Goal: Task Accomplishment & Management: Manage account settings

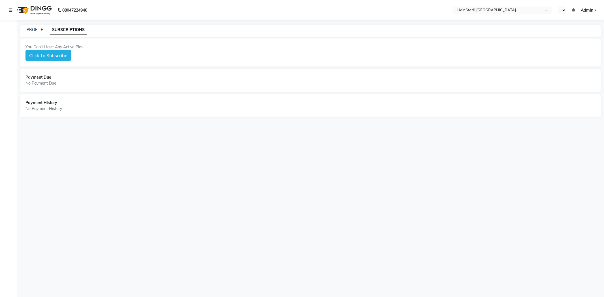
select select "en"
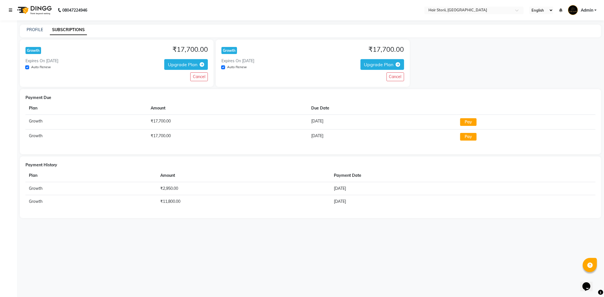
click at [11, 11] on icon at bounding box center [10, 10] width 3 height 4
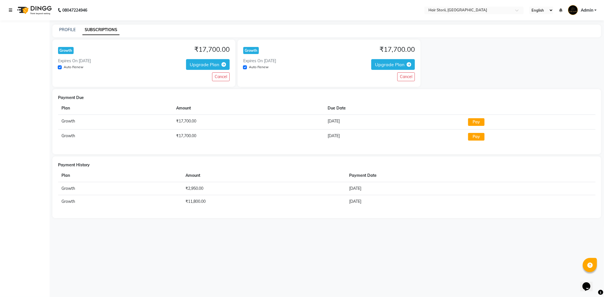
click at [12, 9] on link at bounding box center [12, 10] width 6 height 16
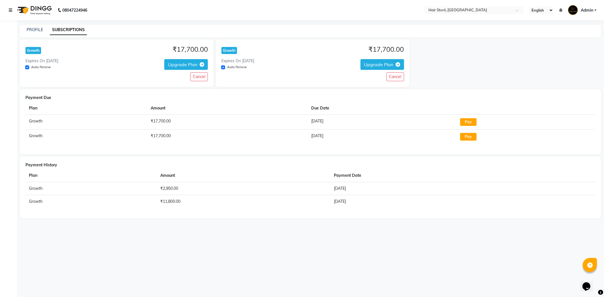
click at [12, 9] on link at bounding box center [12, 10] width 6 height 16
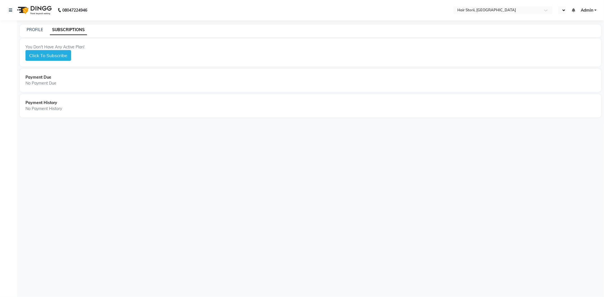
select select "en"
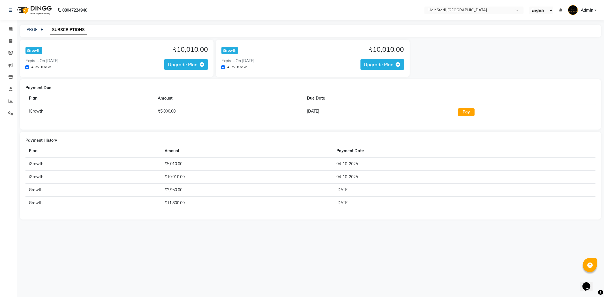
click at [188, 65] on span "Upgrade Plan" at bounding box center [182, 65] width 29 height 6
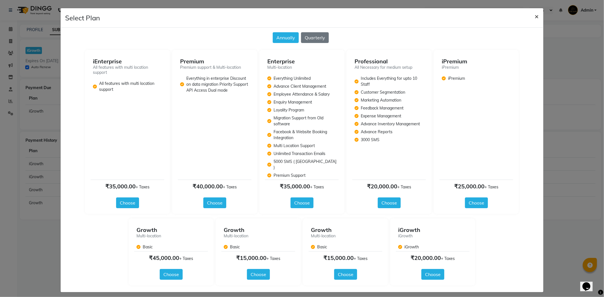
click at [536, 15] on span "×" at bounding box center [537, 16] width 4 height 8
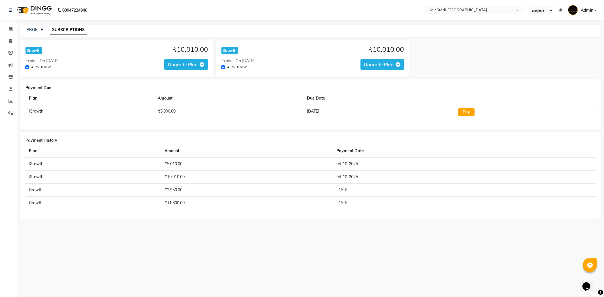
click at [377, 63] on span "Upgrade Plan" at bounding box center [378, 65] width 29 height 6
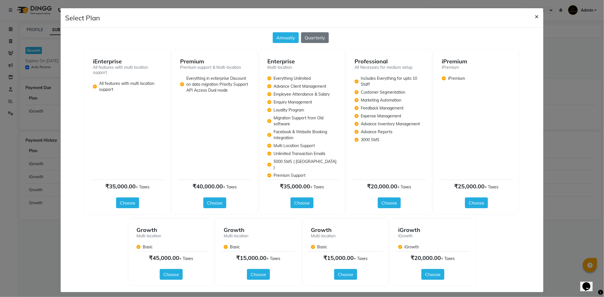
click at [537, 16] on span "×" at bounding box center [537, 16] width 4 height 8
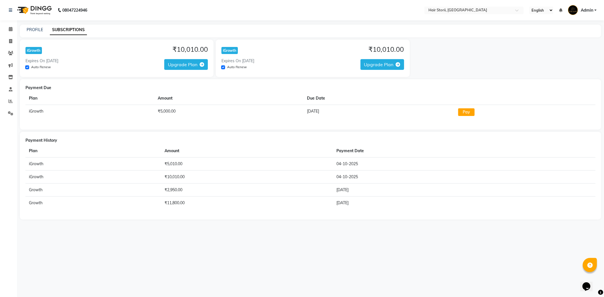
click at [475, 112] on button "Pay" at bounding box center [466, 113] width 16 height 8
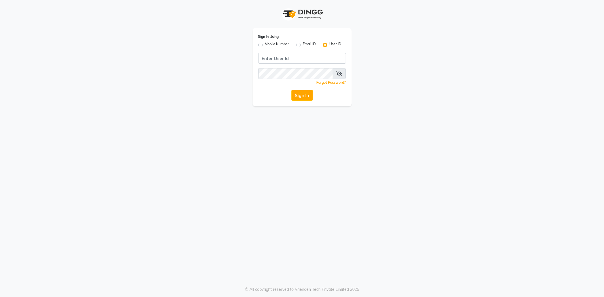
drag, startPoint x: 50, startPoint y: 4, endPoint x: 232, endPoint y: 95, distance: 203.0
click at [232, 95] on div "Sign In Using: Mobile Number Email ID User ID Remember me Forgot Password? Sign…" at bounding box center [302, 53] width 323 height 107
drag, startPoint x: 301, startPoint y: 60, endPoint x: 301, endPoint y: 55, distance: 4.5
click at [301, 59] on input "Username" at bounding box center [302, 58] width 88 height 11
drag, startPoint x: 461, startPoint y: 146, endPoint x: 342, endPoint y: 34, distance: 163.7
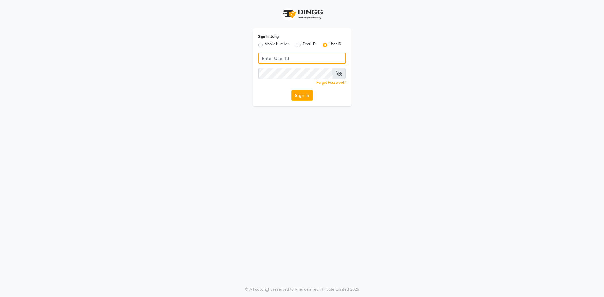
drag, startPoint x: 342, startPoint y: 34, endPoint x: 282, endPoint y: 56, distance: 63.9
click at [282, 56] on input "Username" at bounding box center [302, 58] width 88 height 11
type input "[PERSON_NAME]@123"
drag, startPoint x: 318, startPoint y: 126, endPoint x: 293, endPoint y: 126, distance: 24.9
drag, startPoint x: 293, startPoint y: 126, endPoint x: 339, endPoint y: 71, distance: 71.2
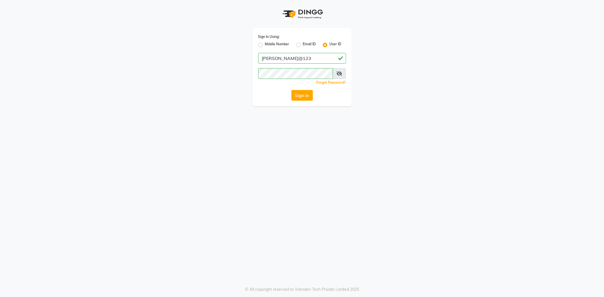
click at [339, 71] on icon at bounding box center [340, 73] width 6 height 5
click at [296, 97] on button "Sign In" at bounding box center [303, 95] width 22 height 11
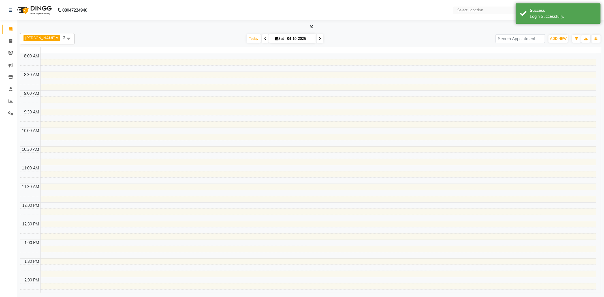
select select "en"
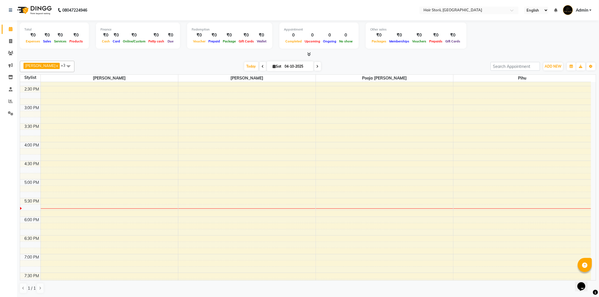
scroll to position [245, 0]
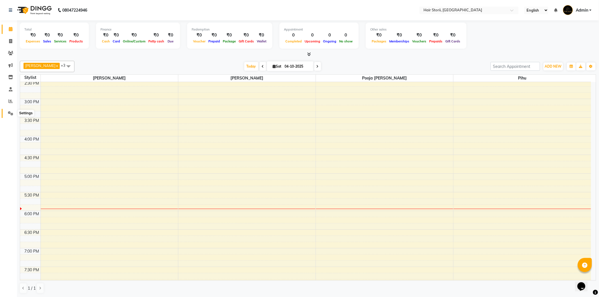
click at [10, 114] on icon at bounding box center [10, 113] width 5 height 4
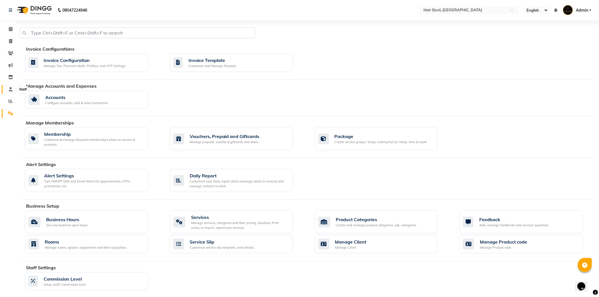
click at [12, 91] on icon at bounding box center [11, 89] width 4 height 4
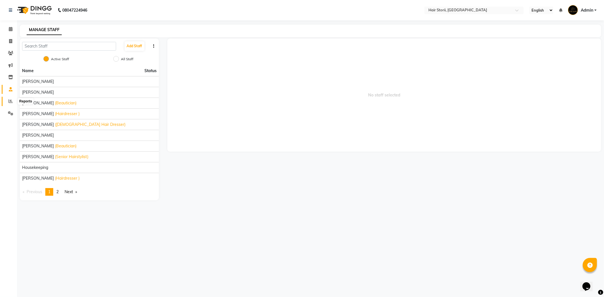
click at [8, 102] on icon at bounding box center [10, 101] width 4 height 4
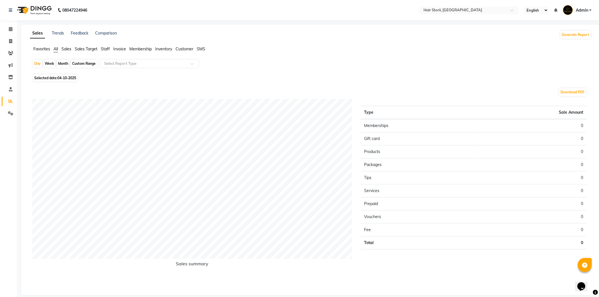
click at [70, 77] on span "04-10-2025" at bounding box center [67, 78] width 19 height 4
select select "10"
select select "2025"
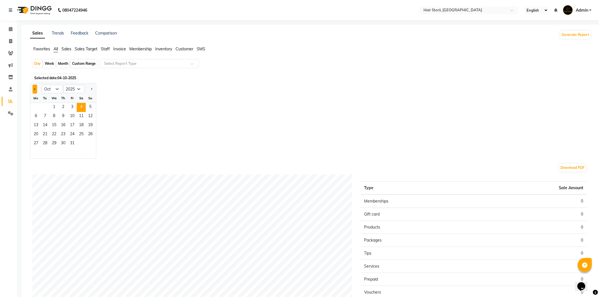
click at [36, 91] on button "Previous month" at bounding box center [35, 89] width 5 height 9
select select "9"
click at [35, 107] on span "1" at bounding box center [35, 107] width 9 height 9
click at [47, 146] on span "30" at bounding box center [45, 143] width 9 height 9
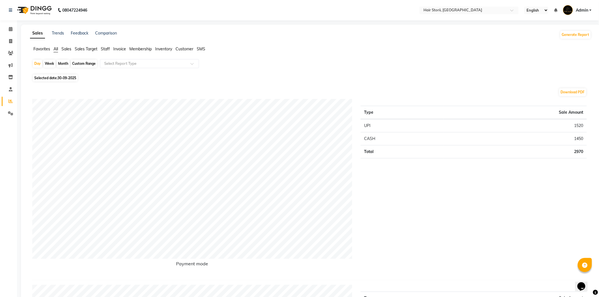
click at [65, 62] on div "Month" at bounding box center [63, 64] width 13 height 8
select select "9"
select select "2025"
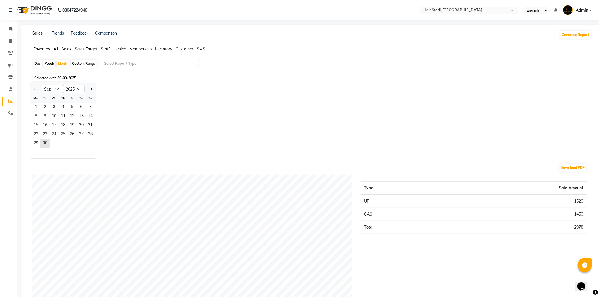
click at [32, 86] on div at bounding box center [35, 89] width 11 height 9
click at [35, 90] on button "Previous month" at bounding box center [35, 89] width 5 height 9
select select "8"
click at [70, 108] on span "1" at bounding box center [72, 107] width 9 height 9
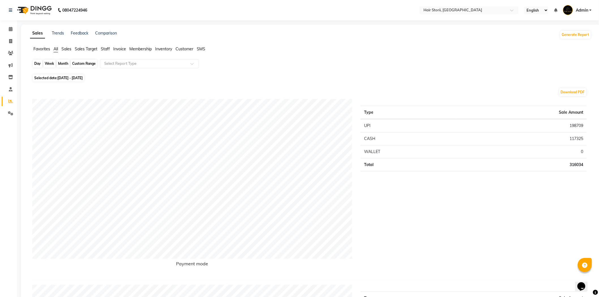
click at [65, 65] on div "Month" at bounding box center [63, 64] width 13 height 8
select select "8"
select select "2025"
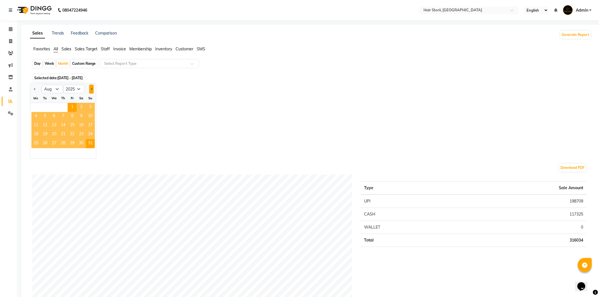
click at [91, 88] on span "Next month" at bounding box center [91, 89] width 2 height 2
select select "9"
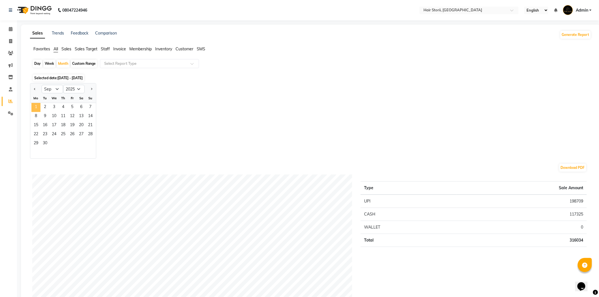
click at [33, 107] on span "1" at bounding box center [35, 107] width 9 height 9
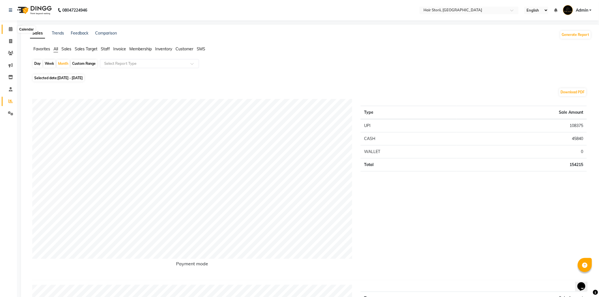
click at [9, 29] on icon at bounding box center [11, 29] width 4 height 4
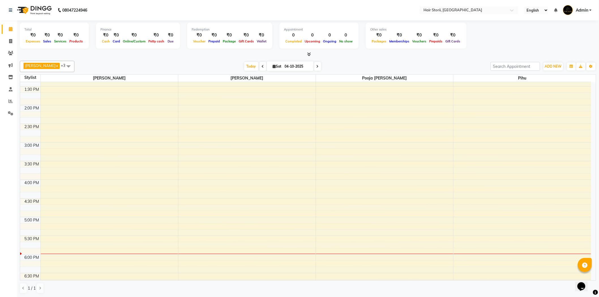
scroll to position [252, 0]
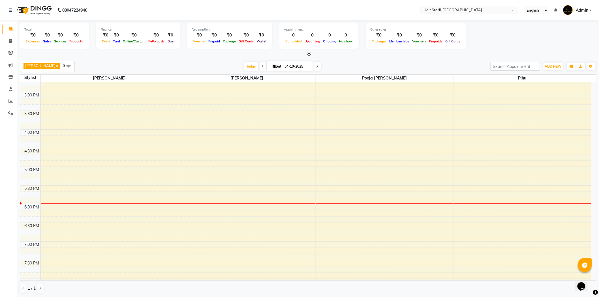
click at [124, 195] on div "8:00 AM 8:30 AM 9:00 AM 9:30 AM 10:00 AM 10:30 AM 11:00 AM 11:30 AM 12:00 PM 12…" at bounding box center [305, 130] width 571 height 598
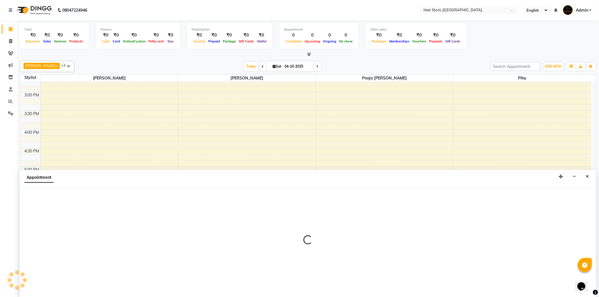
scroll to position [0, 0]
select select "51423"
select select "tentative"
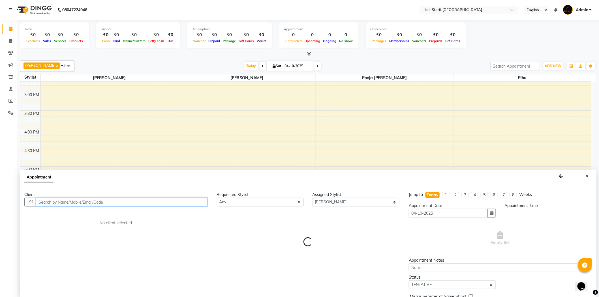
select select "1065"
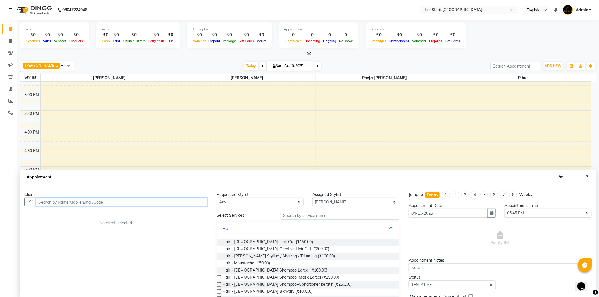
click at [91, 202] on input "text" at bounding box center [122, 202] width 172 height 9
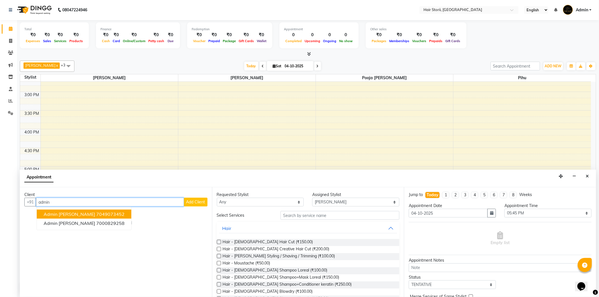
click at [96, 212] on ngb-highlight "7049073452" at bounding box center [110, 215] width 28 height 6
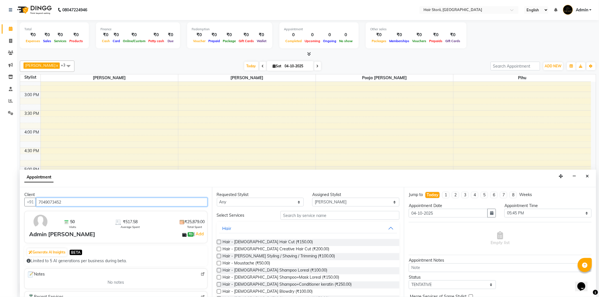
type input "7049073452"
click at [219, 242] on label at bounding box center [219, 242] width 4 height 4
click at [219, 242] on input "checkbox" at bounding box center [219, 243] width 4 height 4
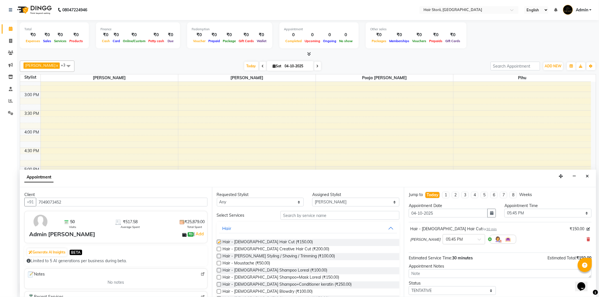
checkbox input "false"
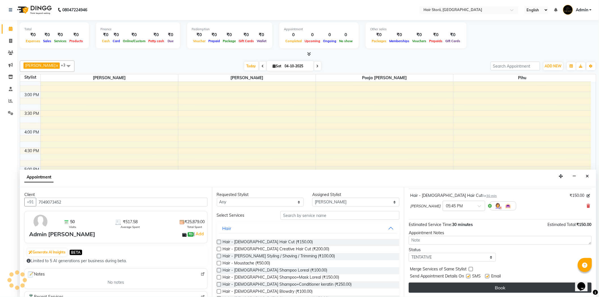
scroll to position [31, 0]
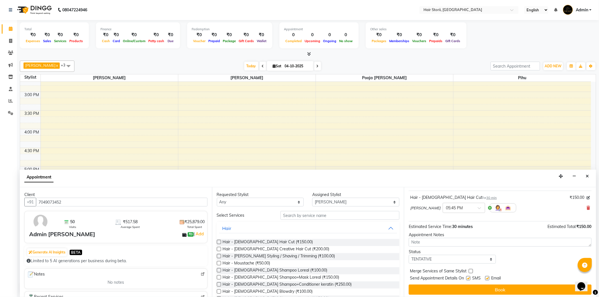
click at [469, 278] on label at bounding box center [469, 279] width 4 height 4
click at [469, 278] on input "checkbox" at bounding box center [469, 279] width 4 height 4
checkbox input "false"
click at [487, 279] on label at bounding box center [488, 279] width 4 height 4
click at [487, 279] on input "checkbox" at bounding box center [488, 279] width 4 height 4
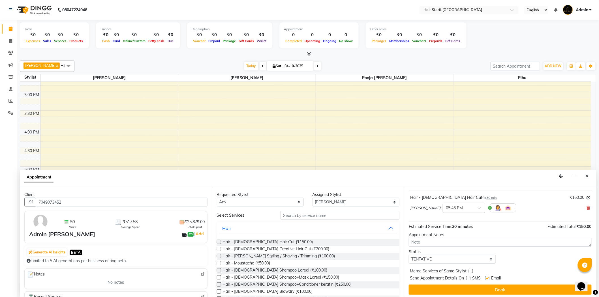
checkbox input "false"
click at [483, 292] on button "Book" at bounding box center [500, 290] width 183 height 10
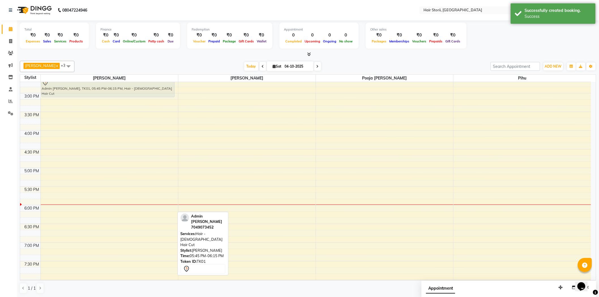
scroll to position [248, 0]
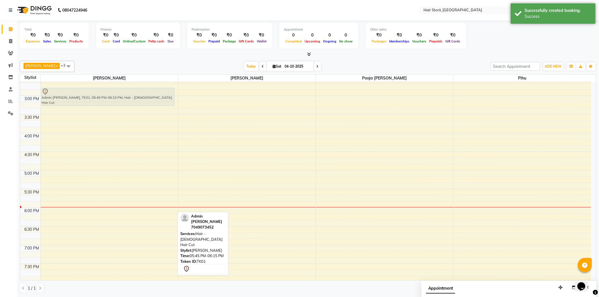
drag, startPoint x: 141, startPoint y: 208, endPoint x: 133, endPoint y: 101, distance: 107.1
click at [133, 102] on div "Admin [PERSON_NAME], TK01, 05:45 PM-06:15 PM, Hair - [DEMOGRAPHIC_DATA] Hair Cu…" at bounding box center [109, 133] width 137 height 598
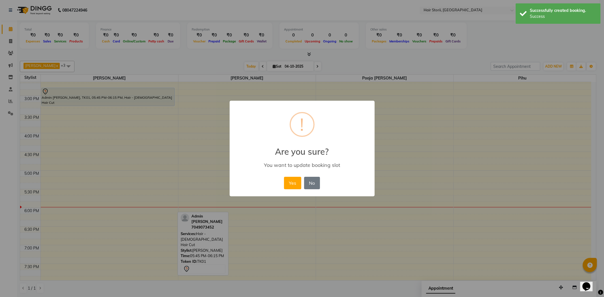
click at [293, 184] on button "Yes" at bounding box center [292, 183] width 17 height 12
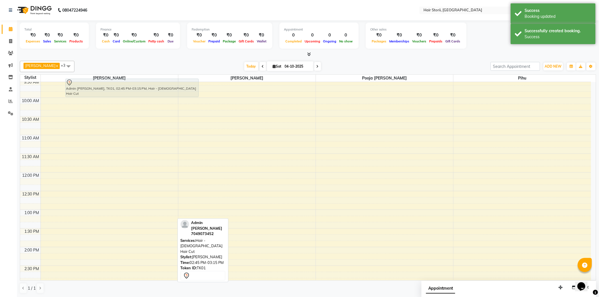
scroll to position [56, 0]
drag, startPoint x: 71, startPoint y: 279, endPoint x: 95, endPoint y: 81, distance: 199.5
click at [95, 81] on full-calendar "Stylist [PERSON_NAME] [PERSON_NAME] Pooja [PERSON_NAME] 8:00 AM 8:30 AM 9:00 AM…" at bounding box center [308, 178] width 577 height 207
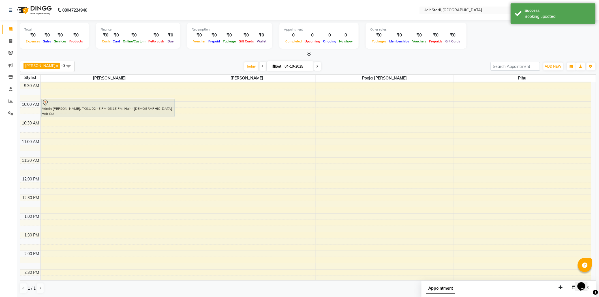
drag, startPoint x: 73, startPoint y: 280, endPoint x: 62, endPoint y: 93, distance: 186.5
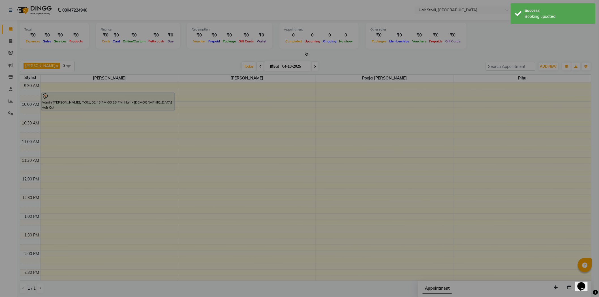
scroll to position [55, 0]
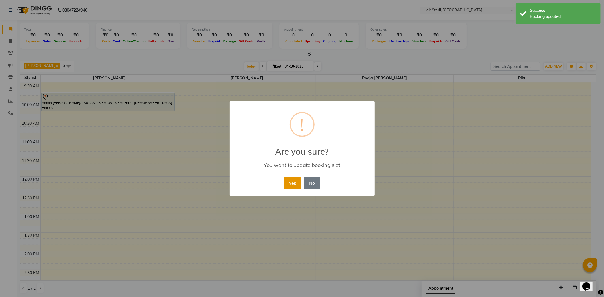
click at [295, 182] on button "Yes" at bounding box center [292, 183] width 17 height 12
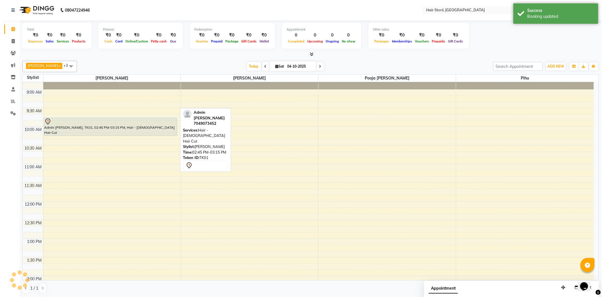
scroll to position [0, 0]
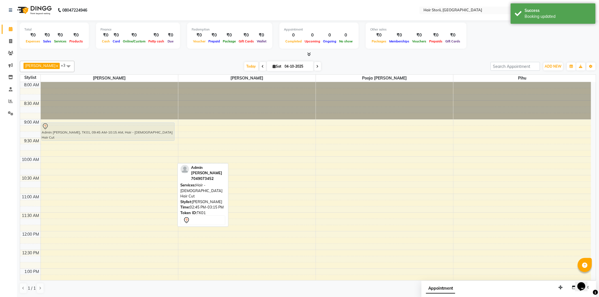
drag, startPoint x: 75, startPoint y: 158, endPoint x: 71, endPoint y: 131, distance: 27.2
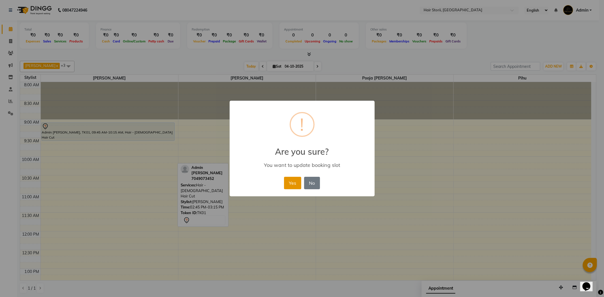
click at [294, 183] on button "Yes" at bounding box center [292, 183] width 17 height 12
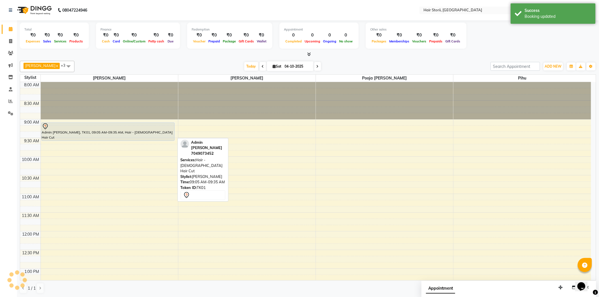
click at [139, 131] on div "Admin [PERSON_NAME], TK01, 09:05 AM-09:35 AM, Hair - [DEMOGRAPHIC_DATA] Hair Cut" at bounding box center [108, 132] width 133 height 18
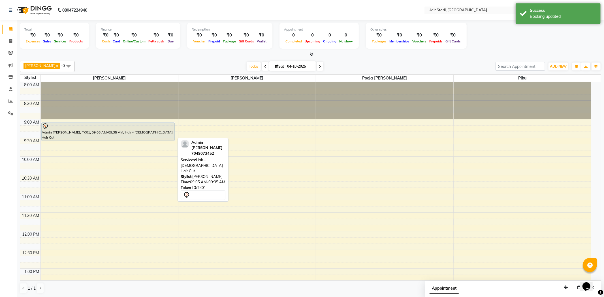
select select "7"
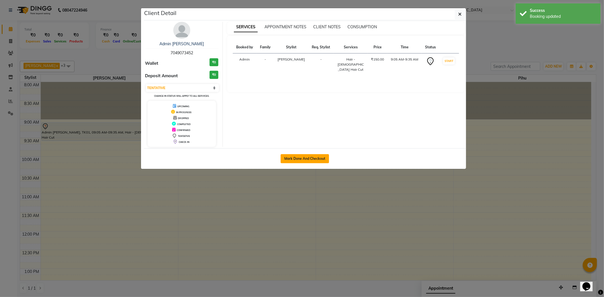
click at [316, 163] on button "Mark Done And Checkout" at bounding box center [305, 158] width 48 height 9
select select "service"
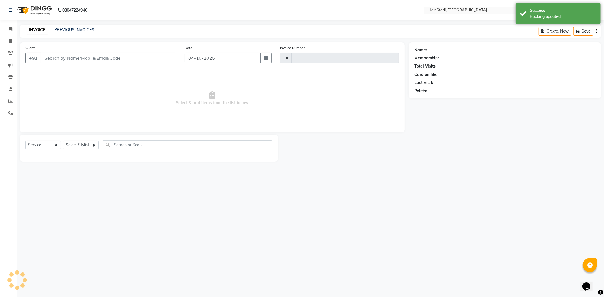
type input "2198"
select select "6638"
type input "7049073452"
select select "51423"
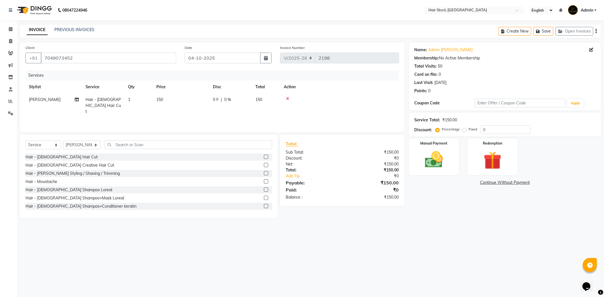
click at [264, 173] on label at bounding box center [266, 173] width 4 height 4
click at [264, 173] on input "checkbox" at bounding box center [266, 174] width 4 height 4
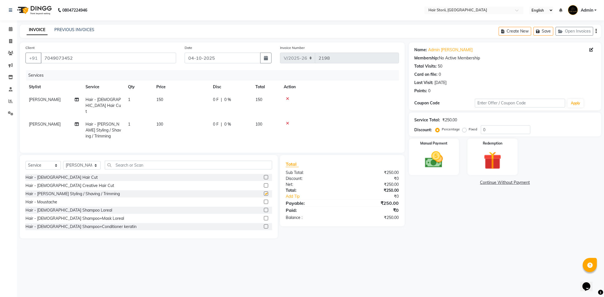
checkbox input "false"
click at [469, 131] on label "Fixed" at bounding box center [473, 129] width 8 height 5
click at [464, 131] on input "Fixed" at bounding box center [466, 129] width 4 height 4
radio input "true"
click at [499, 132] on input "0" at bounding box center [506, 130] width 50 height 9
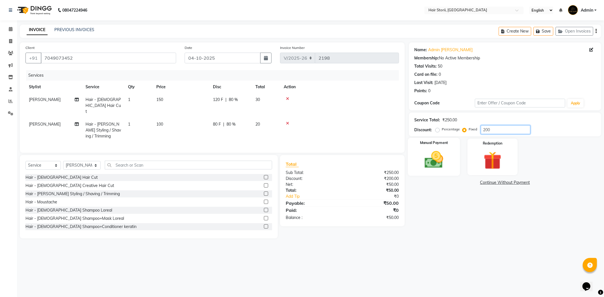
type input "200"
click at [452, 169] on div "Manual Payment" at bounding box center [434, 157] width 52 height 38
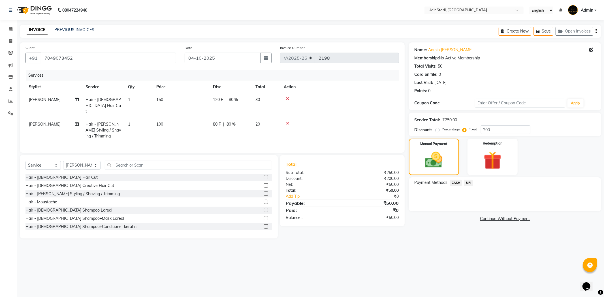
click at [469, 183] on span "UPI" at bounding box center [468, 183] width 9 height 7
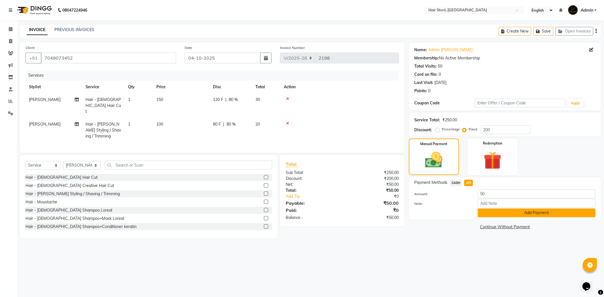
click at [498, 210] on button "Add Payment" at bounding box center [537, 213] width 118 height 9
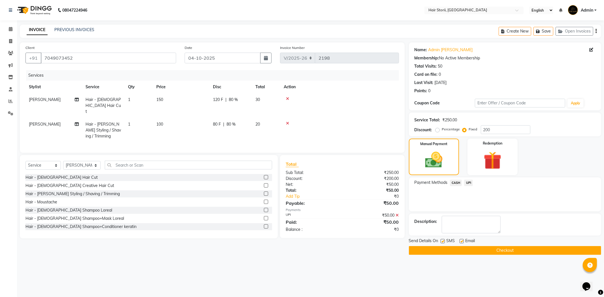
click at [461, 241] on label at bounding box center [462, 241] width 4 height 4
click at [461, 241] on input "checkbox" at bounding box center [462, 242] width 4 height 4
checkbox input "false"
click at [444, 241] on label at bounding box center [443, 241] width 4 height 4
click at [444, 241] on input "checkbox" at bounding box center [443, 242] width 4 height 4
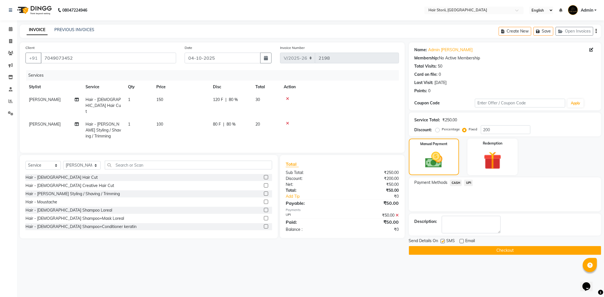
checkbox input "false"
click at [443, 250] on button "Checkout" at bounding box center [505, 250] width 192 height 9
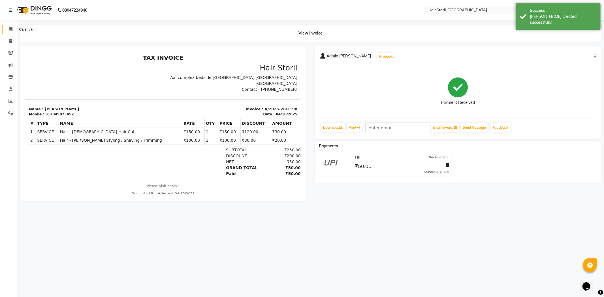
click at [9, 31] on icon at bounding box center [11, 29] width 4 height 4
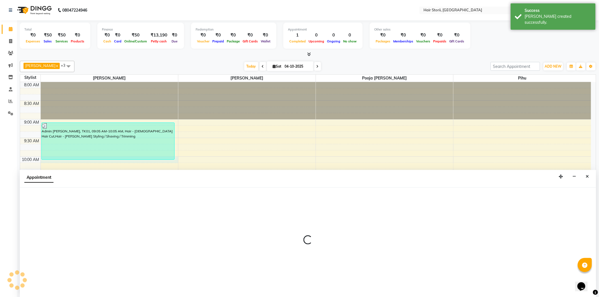
scroll to position [0, 0]
select select "51423"
select select "600"
select select "tentative"
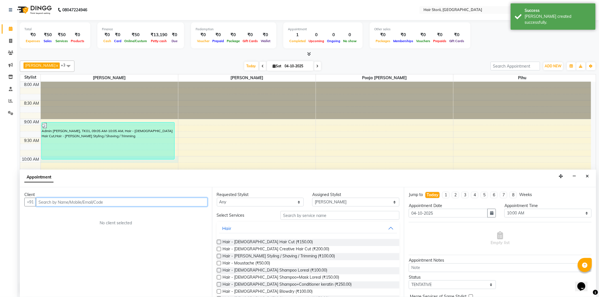
click at [145, 205] on input "text" at bounding box center [122, 202] width 172 height 9
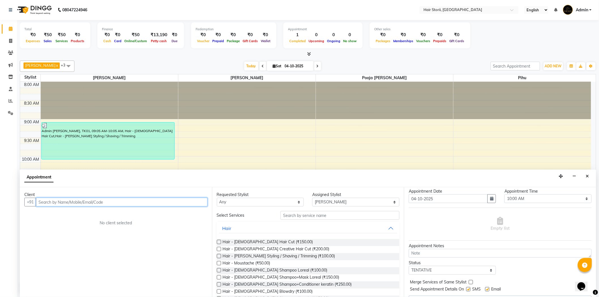
scroll to position [29, 0]
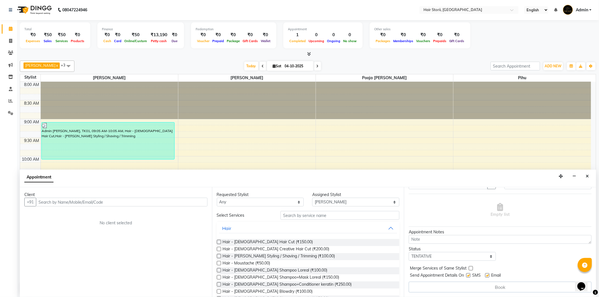
click at [468, 276] on label at bounding box center [469, 276] width 4 height 4
click at [468, 276] on input "checkbox" at bounding box center [469, 277] width 4 height 4
checkbox input "false"
click at [486, 275] on label at bounding box center [488, 276] width 4 height 4
click at [486, 275] on input "checkbox" at bounding box center [488, 277] width 4 height 4
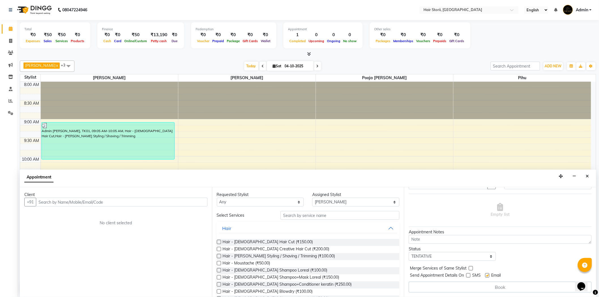
checkbox input "false"
drag, startPoint x: 63, startPoint y: 201, endPoint x: 55, endPoint y: 193, distance: 11.2
click at [63, 201] on input "text" at bounding box center [122, 202] width 172 height 9
click at [63, 205] on input "text" at bounding box center [122, 202] width 172 height 9
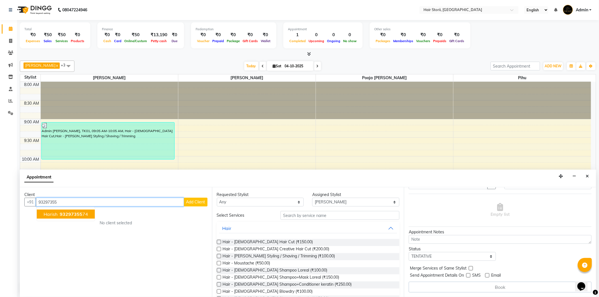
click at [88, 214] on button "Harish 93297355 74" at bounding box center [66, 214] width 58 height 9
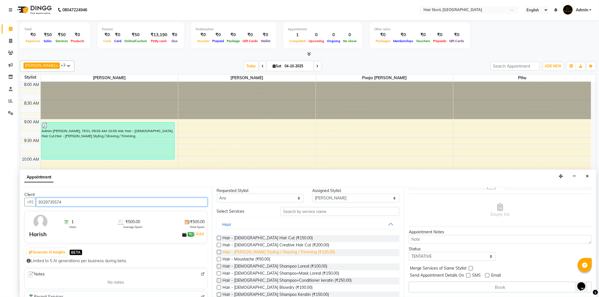
scroll to position [0, 0]
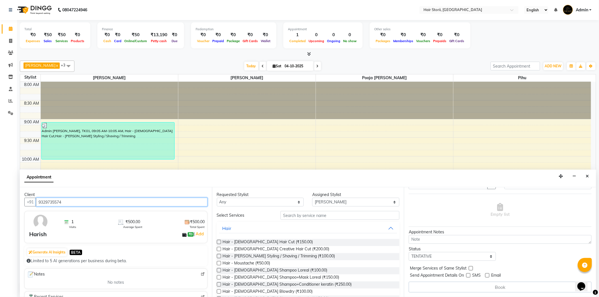
type input "9329735574"
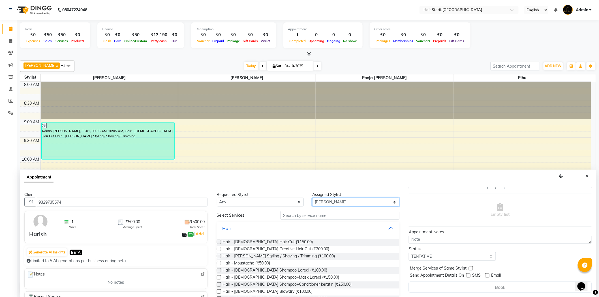
click at [320, 203] on select "Select [PERSON_NAME] [PERSON_NAME] [PERSON_NAME] [PERSON_NAME] [PERSON_NAME] ho…" at bounding box center [355, 202] width 87 height 9
select select "81008"
click at [312, 198] on select "Select [PERSON_NAME] [PERSON_NAME] [PERSON_NAME] [PERSON_NAME] [PERSON_NAME] ho…" at bounding box center [355, 202] width 87 height 9
click at [315, 214] on input "text" at bounding box center [340, 215] width 119 height 9
type input "p"
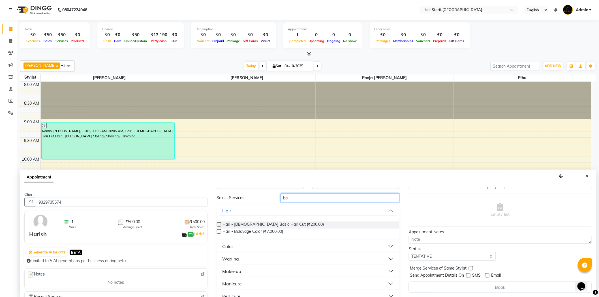
scroll to position [27, 0]
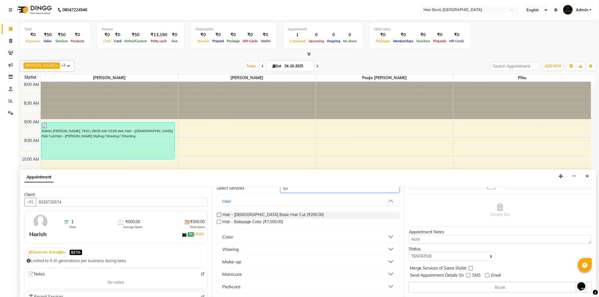
type input "ba"
click at [247, 285] on button "Pedicure" at bounding box center [308, 287] width 178 height 10
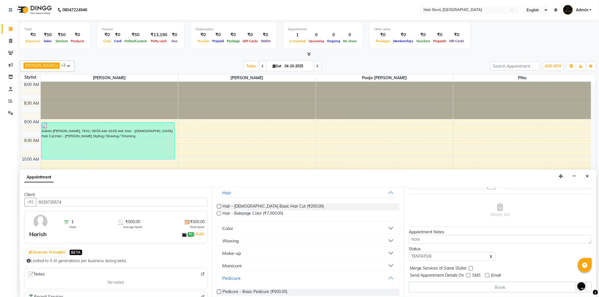
scroll to position [43, 0]
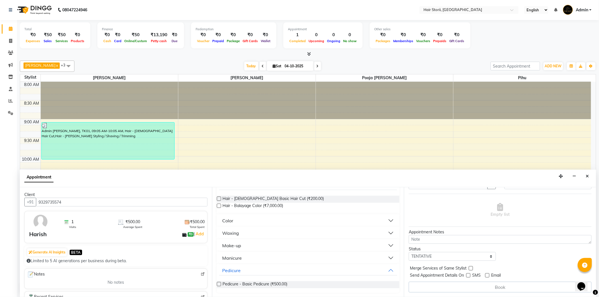
click at [218, 284] on label at bounding box center [219, 284] width 4 height 4
click at [218, 284] on input "checkbox" at bounding box center [219, 285] width 4 height 4
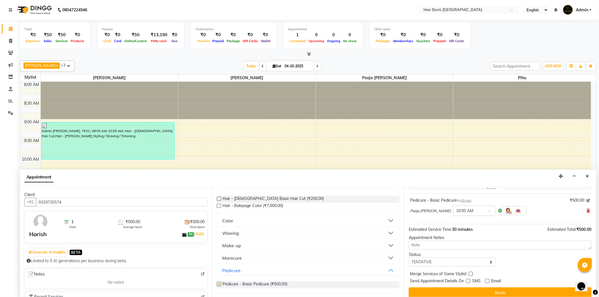
checkbox input "false"
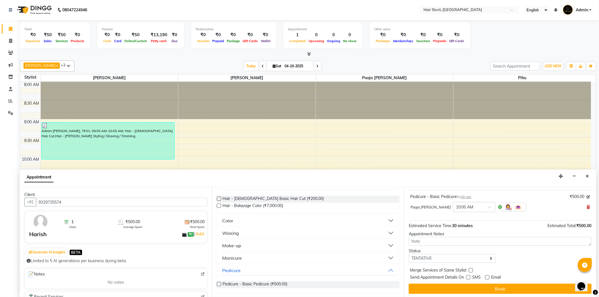
scroll to position [33, 0]
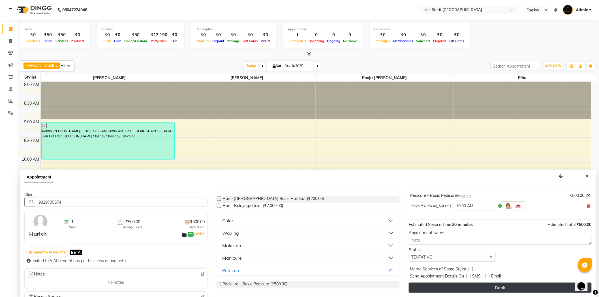
click at [458, 286] on button "Book" at bounding box center [500, 288] width 183 height 10
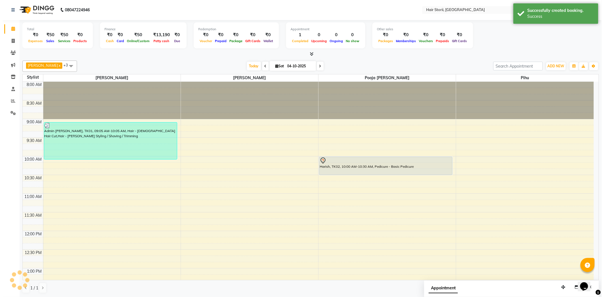
scroll to position [0, 0]
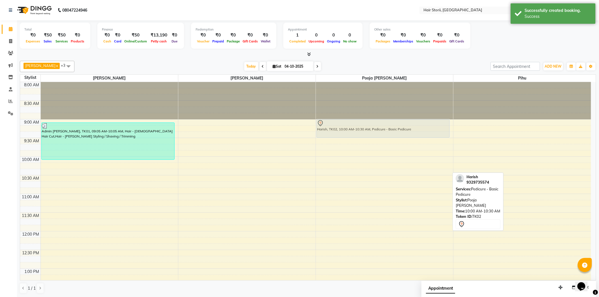
drag, startPoint x: 352, startPoint y: 166, endPoint x: 344, endPoint y: 130, distance: 37.0
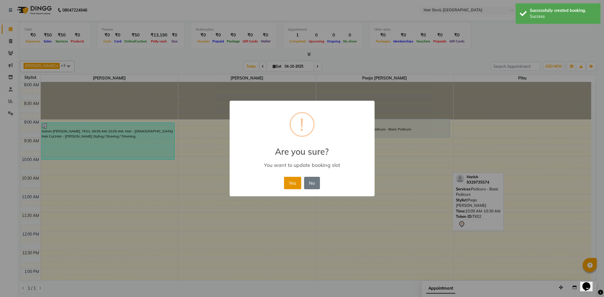
click at [293, 182] on button "Yes" at bounding box center [292, 183] width 17 height 12
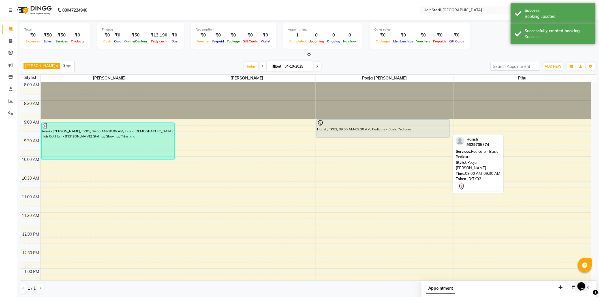
click at [388, 129] on div "Harish, TK02, 09:00 AM-09:30 AM, Pedicure - Basic Pedicure" at bounding box center [383, 129] width 133 height 18
click at [389, 129] on div "Harish, TK02, 09:00 AM-09:30 AM, Pedicure - Basic Pedicure" at bounding box center [383, 129] width 133 height 18
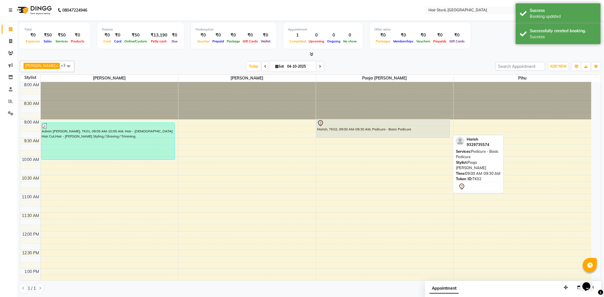
select select "7"
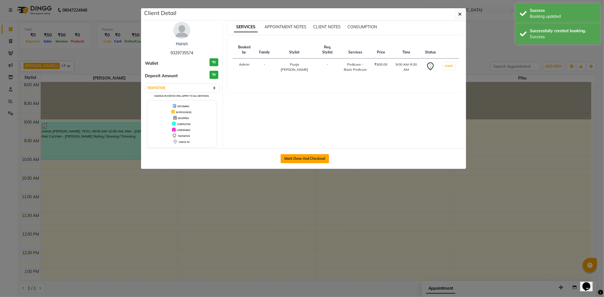
click at [301, 159] on button "Mark Done And Checkout" at bounding box center [305, 158] width 48 height 9
select select "service"
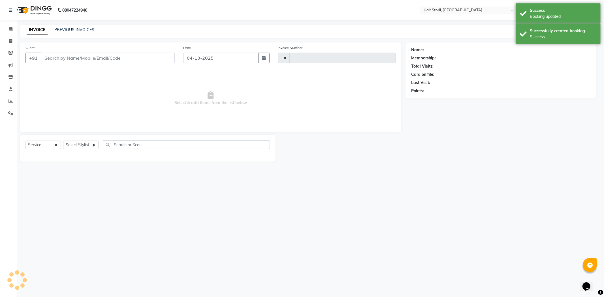
type input "2199"
select select "6638"
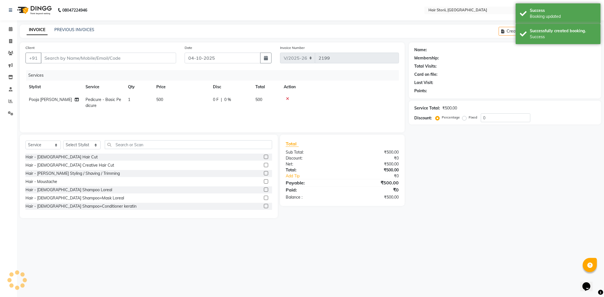
type input "9329735574"
select select "81008"
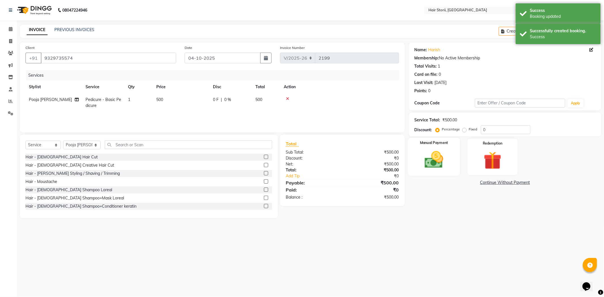
click at [440, 163] on img at bounding box center [434, 160] width 30 height 22
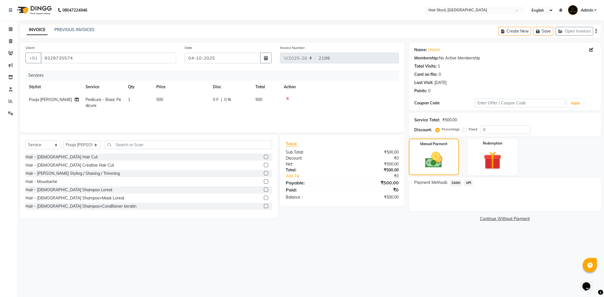
click at [460, 182] on span "CASH" at bounding box center [456, 183] width 12 height 7
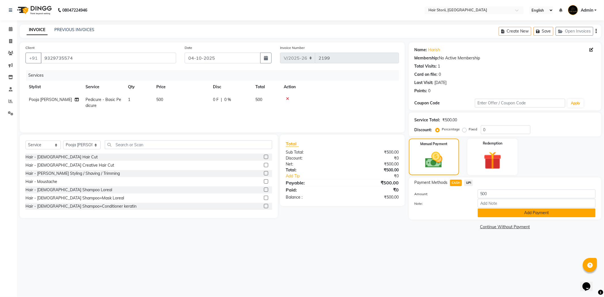
click at [494, 212] on button "Add Payment" at bounding box center [537, 213] width 118 height 9
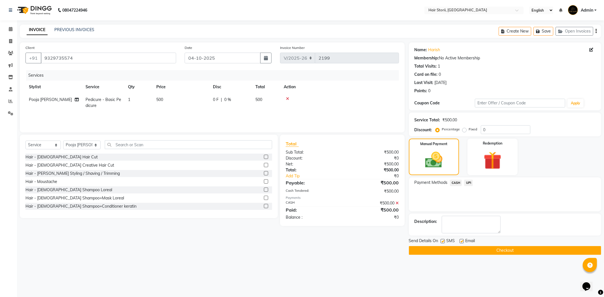
click at [460, 242] on label at bounding box center [462, 241] width 4 height 4
click at [460, 242] on input "checkbox" at bounding box center [462, 242] width 4 height 4
checkbox input "false"
click at [444, 241] on label at bounding box center [443, 241] width 4 height 4
click at [444, 241] on input "checkbox" at bounding box center [443, 242] width 4 height 4
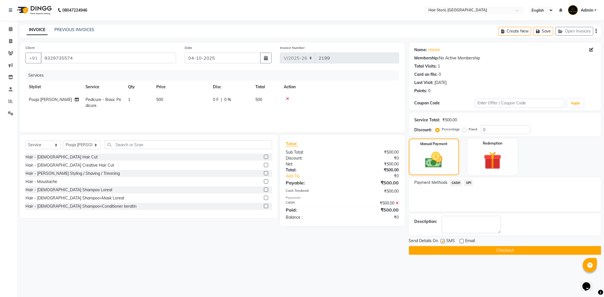
checkbox input "false"
click at [443, 251] on button "Checkout" at bounding box center [505, 250] width 192 height 9
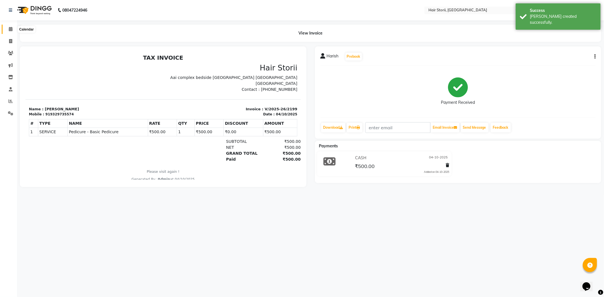
click at [12, 30] on icon at bounding box center [11, 29] width 4 height 4
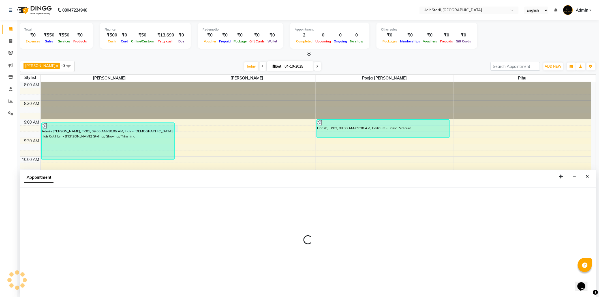
select select "51423"
select select "555"
select select "tentative"
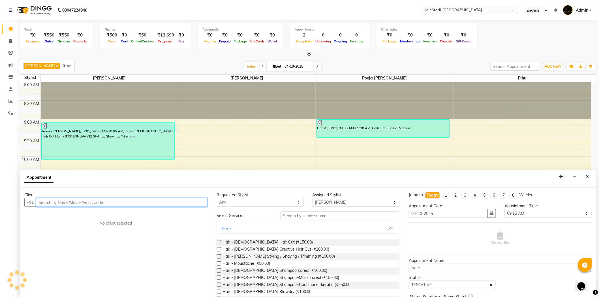
scroll to position [0, 0]
click at [178, 205] on input "text" at bounding box center [122, 202] width 172 height 9
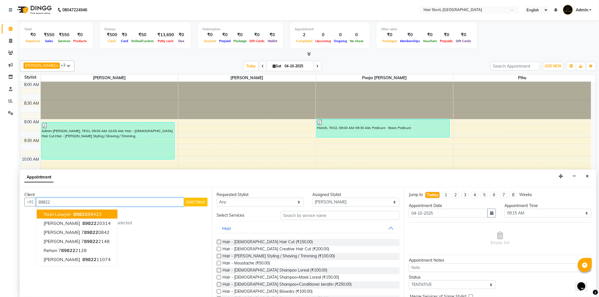
click at [80, 204] on input "89822" at bounding box center [110, 202] width 148 height 9
type input "8"
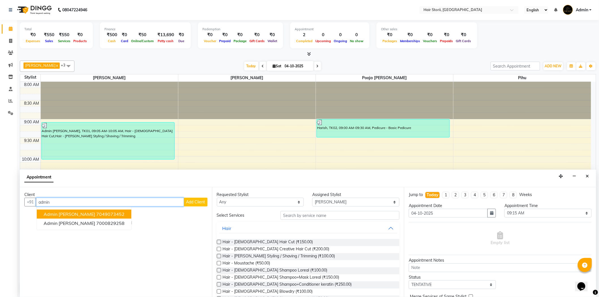
click at [96, 215] on ngb-highlight "7049073452" at bounding box center [110, 215] width 28 height 6
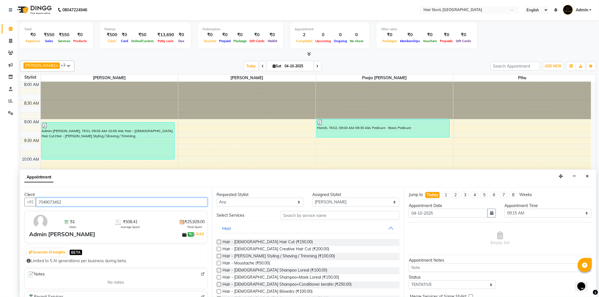
type input "7049073452"
click at [219, 241] on label at bounding box center [219, 242] width 4 height 4
click at [219, 241] on input "checkbox" at bounding box center [219, 243] width 4 height 4
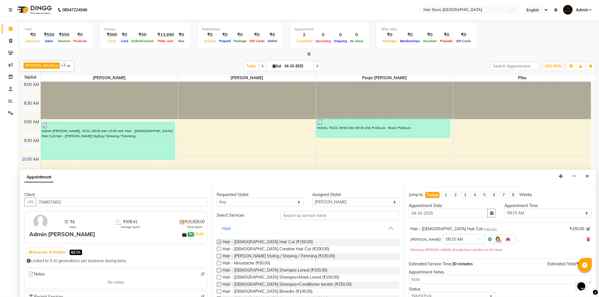
checkbox input "false"
click at [218, 256] on label at bounding box center [219, 256] width 4 height 4
click at [218, 256] on input "checkbox" at bounding box center [219, 257] width 4 height 4
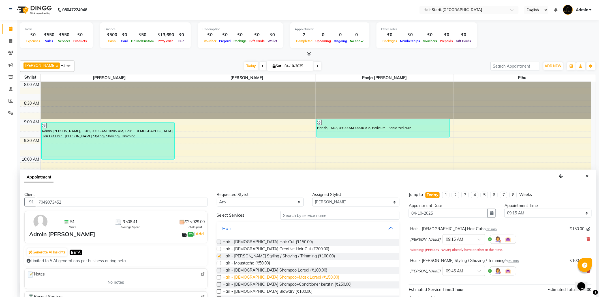
checkbox input "false"
click at [217, 279] on label at bounding box center [219, 278] width 4 height 4
click at [217, 279] on input "checkbox" at bounding box center [219, 279] width 4 height 4
checkbox input "false"
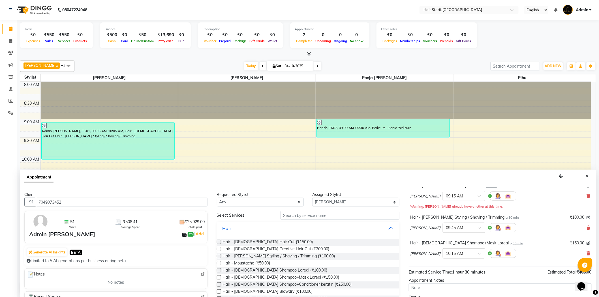
scroll to position [91, 0]
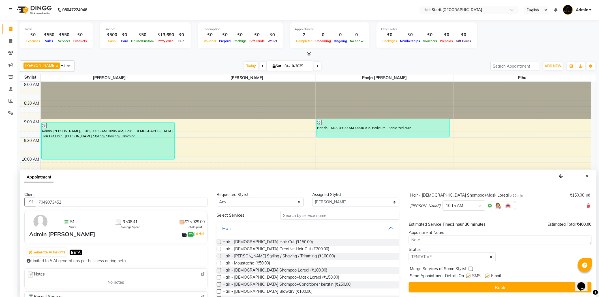
click at [470, 275] on label at bounding box center [469, 276] width 4 height 4
click at [470, 275] on input "checkbox" at bounding box center [469, 277] width 4 height 4
checkbox input "false"
click at [488, 277] on label at bounding box center [488, 276] width 4 height 4
click at [488, 277] on input "checkbox" at bounding box center [488, 277] width 4 height 4
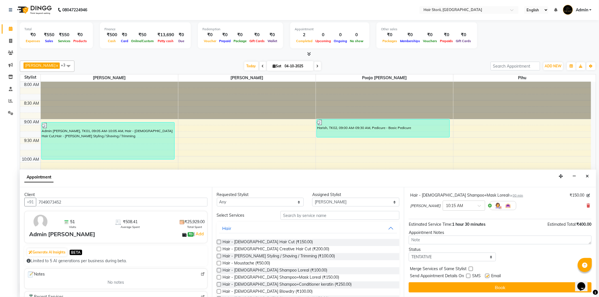
checkbox input "false"
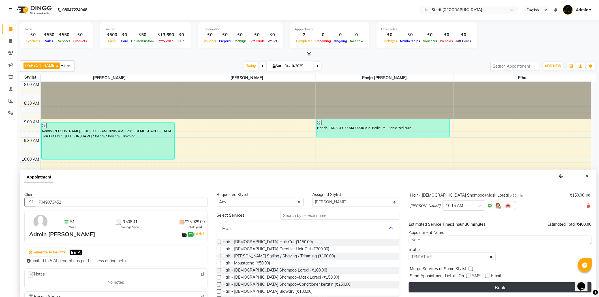
click at [482, 288] on button "Book" at bounding box center [500, 288] width 183 height 10
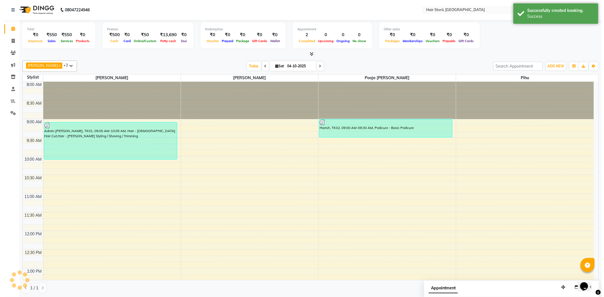
scroll to position [0, 0]
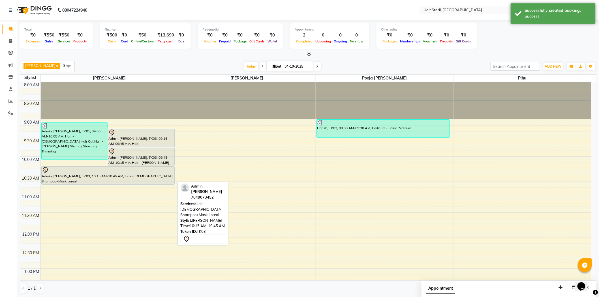
click at [116, 172] on div at bounding box center [108, 170] width 132 height 7
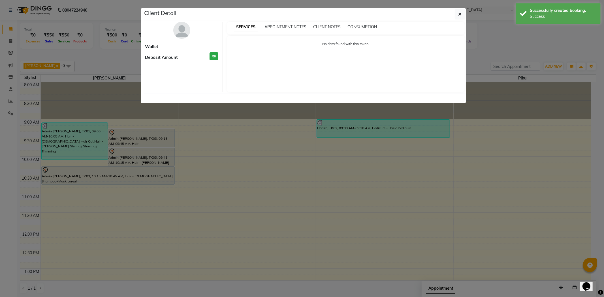
select select "7"
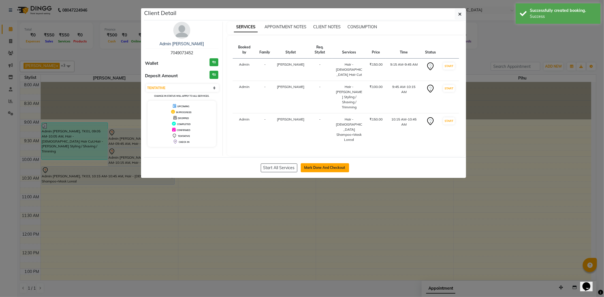
click at [335, 163] on button "Mark Done And Checkout" at bounding box center [325, 167] width 48 height 9
select select "service"
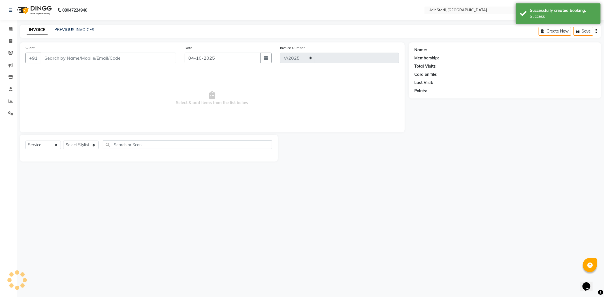
select select "6638"
type input "2200"
type input "7049073452"
select select "51423"
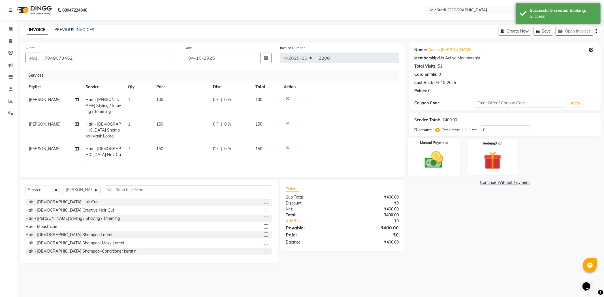
click at [432, 168] on img at bounding box center [434, 160] width 30 height 22
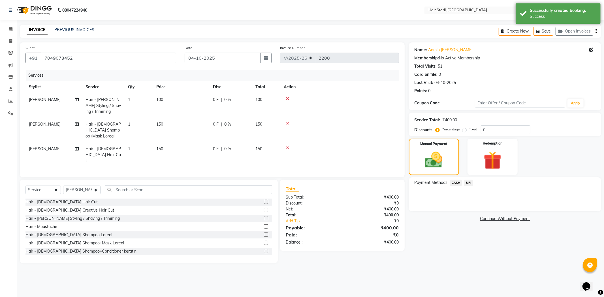
click at [465, 183] on span "UPI" at bounding box center [468, 183] width 9 height 7
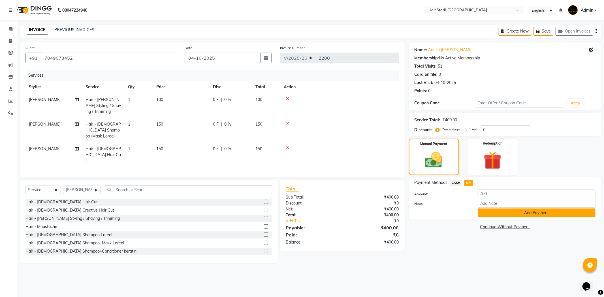
click at [486, 211] on button "Add Payment" at bounding box center [537, 213] width 118 height 9
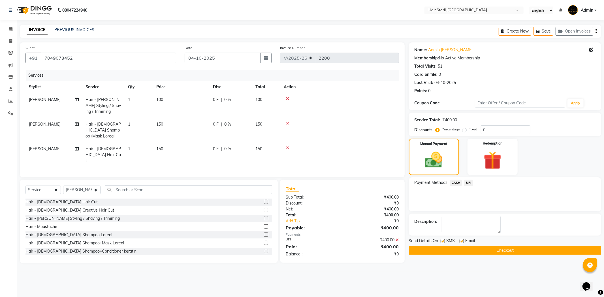
click at [460, 239] on div "Email" at bounding box center [470, 241] width 20 height 7
click at [461, 241] on label at bounding box center [462, 241] width 4 height 4
click at [461, 241] on input "checkbox" at bounding box center [462, 242] width 4 height 4
checkbox input "false"
click at [443, 241] on label at bounding box center [443, 241] width 4 height 4
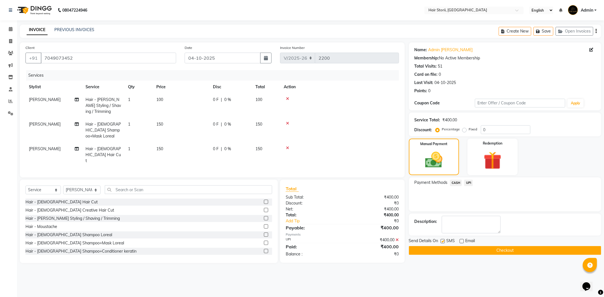
click at [443, 241] on input "checkbox" at bounding box center [443, 242] width 4 height 4
checkbox input "false"
click at [441, 250] on button "Checkout" at bounding box center [505, 250] width 192 height 9
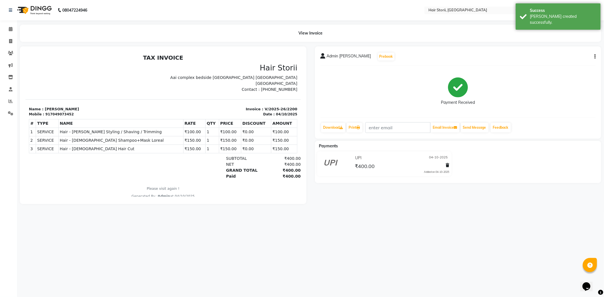
click at [590, 282] on icon "Opens Chat This icon Opens the chat window." at bounding box center [586, 286] width 9 height 9
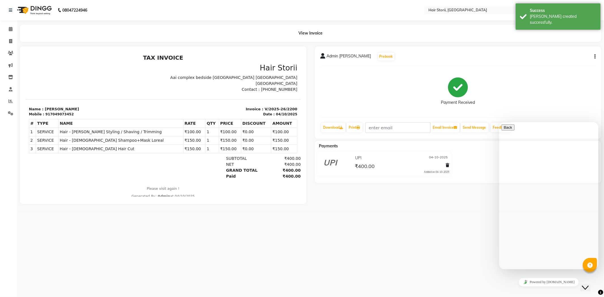
click at [519, 290] on textarea at bounding box center [527, 292] width 52 height 5
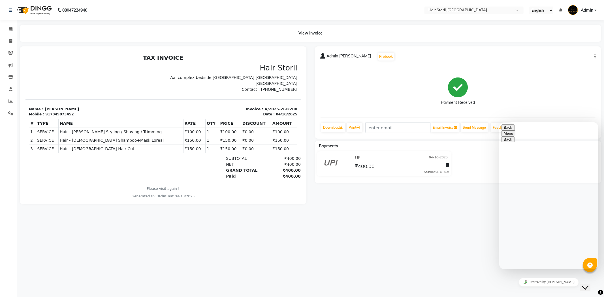
drag, startPoint x: 512, startPoint y: 264, endPoint x: 528, endPoint y: 262, distance: 16.8
click at [528, 290] on textarea "sendappointdetail" at bounding box center [527, 292] width 52 height 5
click at [511, 290] on textarea "sendappointdetail" at bounding box center [527, 292] width 52 height 5
click at [466, 251] on div "08047224946 Select Location × Hair Storii, Parasiya Road English ENGLISH Españo…" at bounding box center [302, 148] width 604 height 297
click at [512, 290] on textarea "sendappointdetail" at bounding box center [527, 292] width 52 height 5
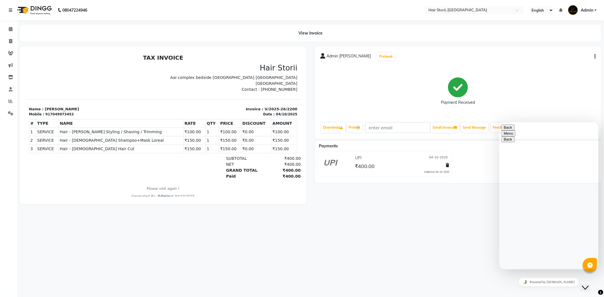
click at [525, 290] on textarea "send appointdetail" at bounding box center [527, 292] width 52 height 5
click at [525, 290] on textarea "send appoint detail" at bounding box center [527, 292] width 52 height 5
click at [546, 290] on textarea "send appointment detail" at bounding box center [527, 292] width 52 height 5
click at [543, 290] on textarea "send appointment detailsmsstop" at bounding box center [527, 292] width 52 height 5
click at [550, 290] on textarea "send appointment detail smsstop" at bounding box center [527, 292] width 52 height 5
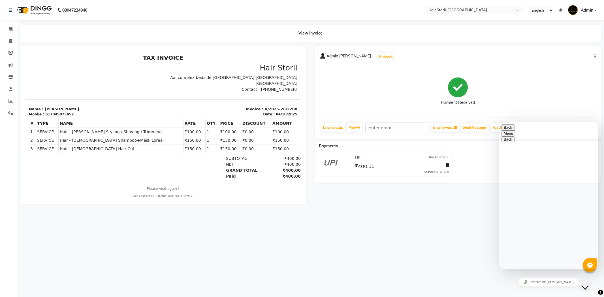
type textarea "send appointment detail sms stop"
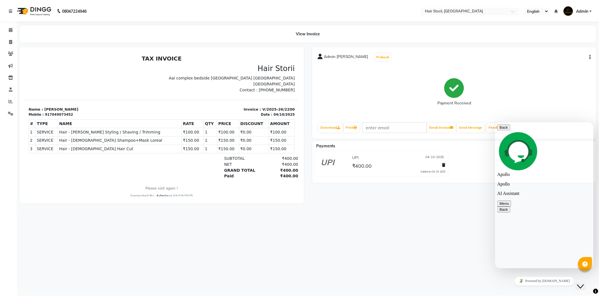
scroll to position [23, 0]
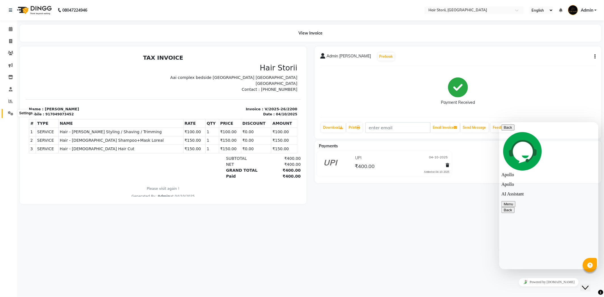
click at [12, 113] on icon at bounding box center [10, 113] width 5 height 4
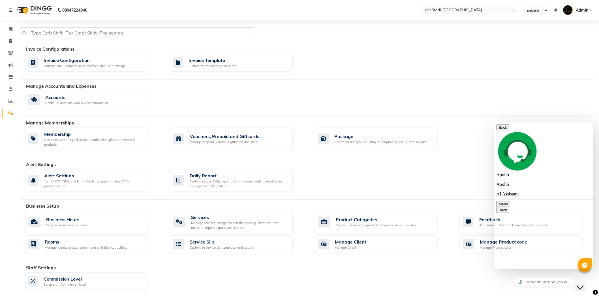
scroll to position [31, 0]
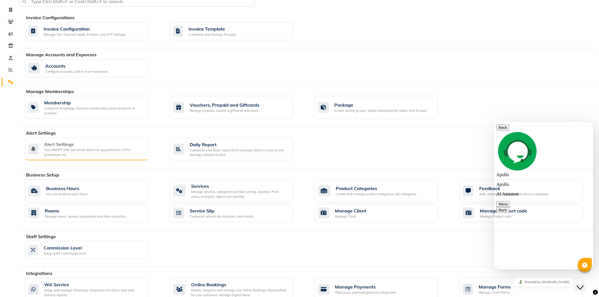
click at [82, 146] on div "Alert Settings" at bounding box center [93, 144] width 99 height 7
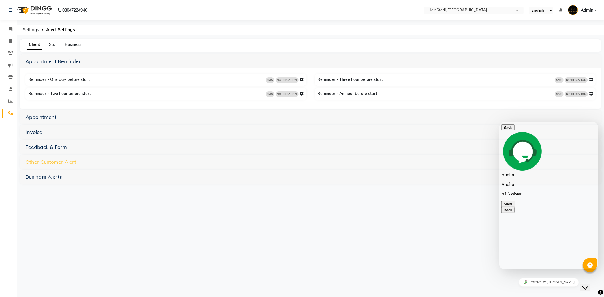
click at [69, 163] on link "Other Customer Alert" at bounding box center [50, 162] width 51 height 7
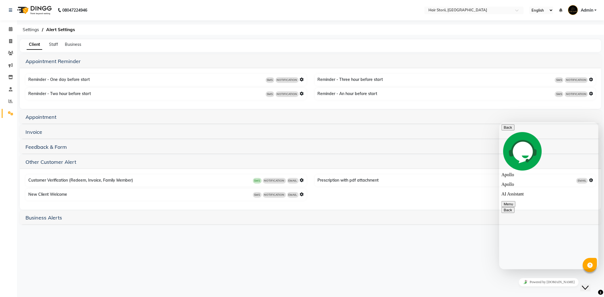
click at [258, 182] on span "SMS" at bounding box center [257, 181] width 9 height 6
click at [301, 180] on icon at bounding box center [302, 180] width 4 height 4
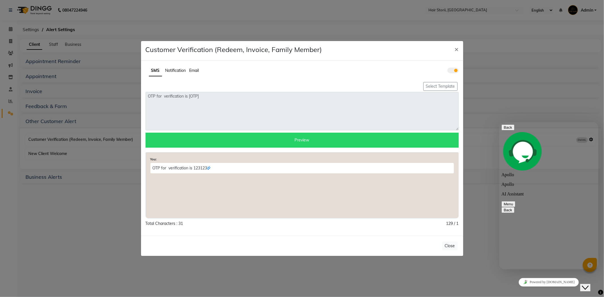
click at [449, 70] on span at bounding box center [453, 71] width 11 height 6
click at [448, 71] on input "checkbox" at bounding box center [448, 71] width 0 height 0
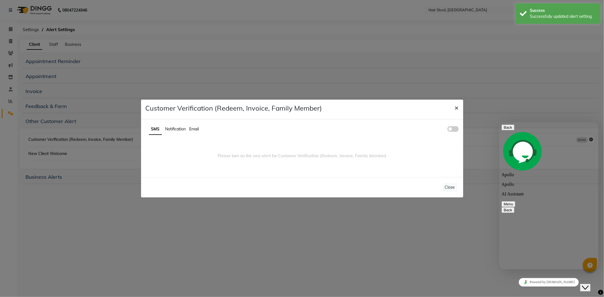
click at [456, 108] on span "×" at bounding box center [457, 107] width 4 height 8
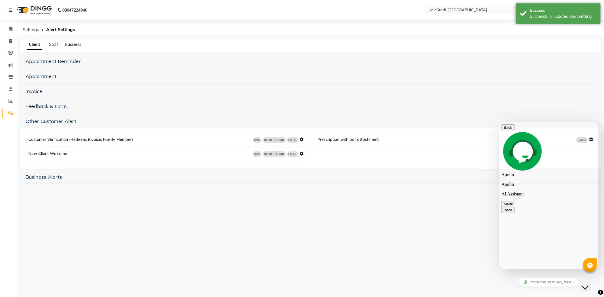
click at [589, 284] on icon "Close Chat This icon closes the chat window." at bounding box center [585, 287] width 7 height 7
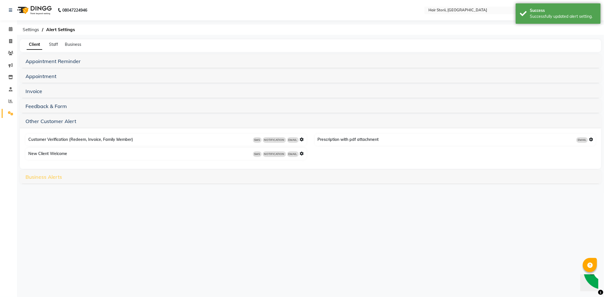
click at [44, 176] on link "Business Alerts" at bounding box center [43, 177] width 37 height 7
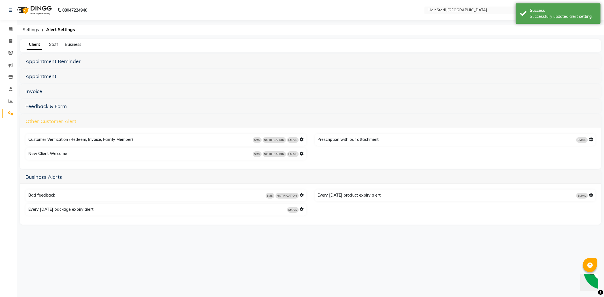
click at [55, 122] on link "Other Customer Alert" at bounding box center [50, 121] width 51 height 7
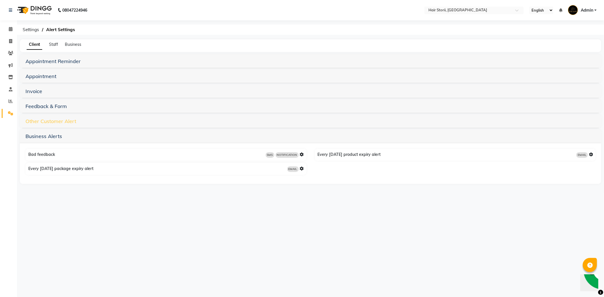
click at [55, 122] on link "Other Customer Alert" at bounding box center [50, 121] width 51 height 7
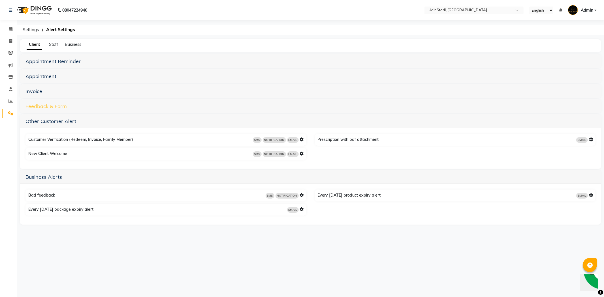
click at [58, 108] on link "Feedback & Form" at bounding box center [45, 106] width 41 height 7
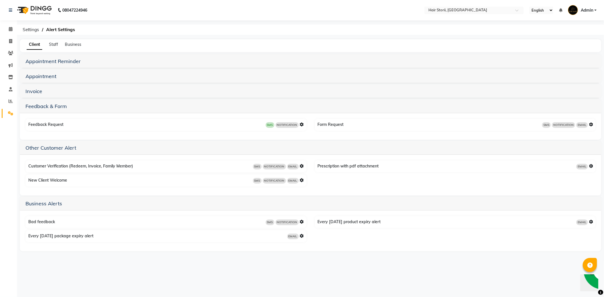
click at [268, 125] on span "SMS" at bounding box center [270, 125] width 9 height 6
click at [301, 124] on icon at bounding box center [302, 125] width 4 height 4
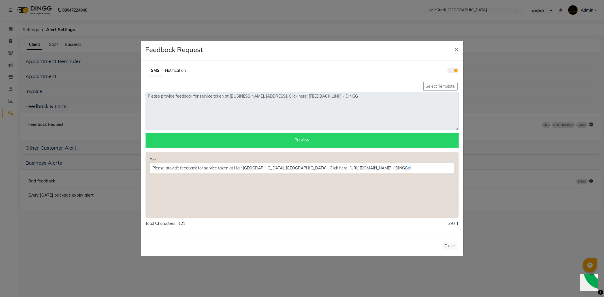
click at [520, 210] on ngb-modal-window "Feedback Request × SMS Notification Select Template Please provide feedback for…" at bounding box center [302, 148] width 604 height 297
click at [458, 48] on span "×" at bounding box center [457, 49] width 4 height 8
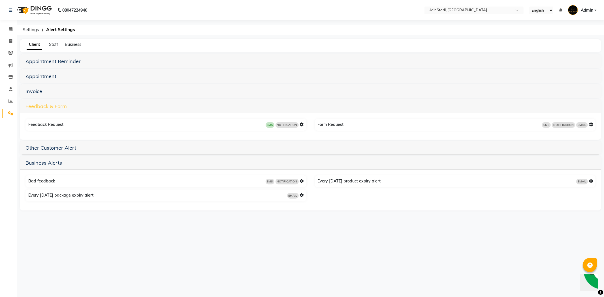
click at [41, 106] on link "Feedback & Form" at bounding box center [45, 106] width 41 height 7
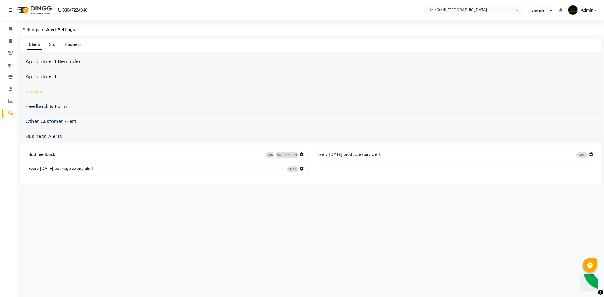
click at [41, 93] on link "Invoice" at bounding box center [33, 91] width 17 height 7
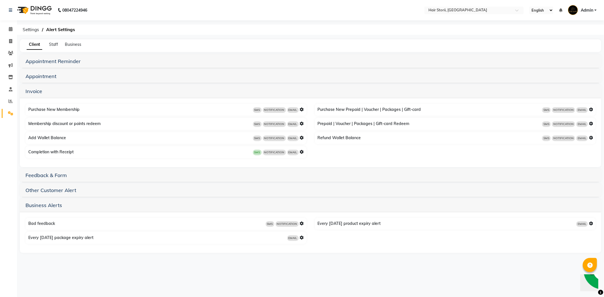
click at [302, 152] on icon at bounding box center [302, 152] width 4 height 4
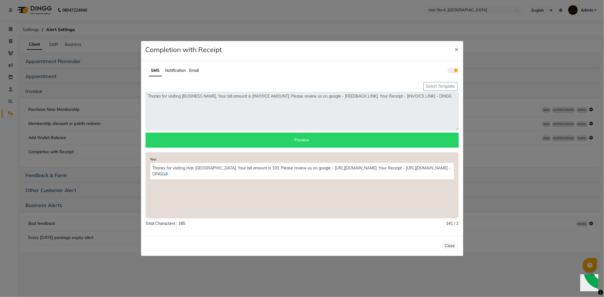
click at [452, 72] on span at bounding box center [453, 71] width 11 height 6
click at [448, 71] on input "checkbox" at bounding box center [448, 71] width 0 height 0
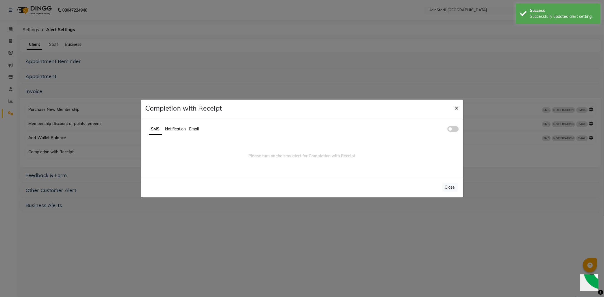
click at [457, 107] on span "×" at bounding box center [457, 107] width 4 height 8
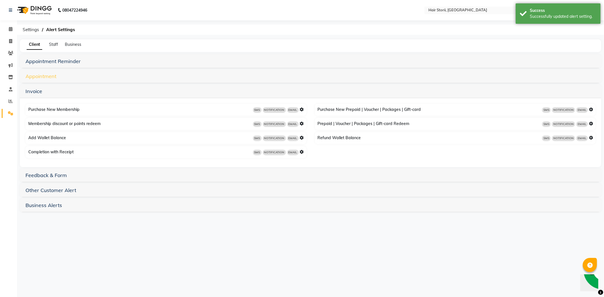
click at [38, 77] on link "Appointment" at bounding box center [40, 76] width 31 height 7
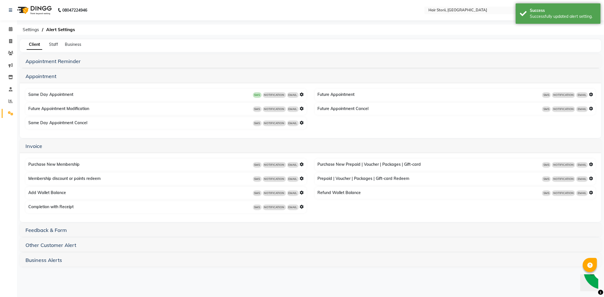
click at [301, 93] on icon at bounding box center [302, 95] width 4 height 4
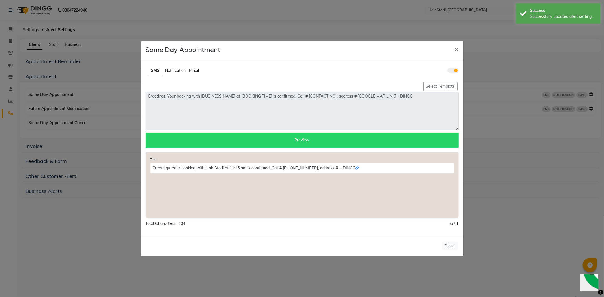
click at [451, 69] on span at bounding box center [453, 71] width 11 height 6
click at [448, 71] on input "checkbox" at bounding box center [448, 71] width 0 height 0
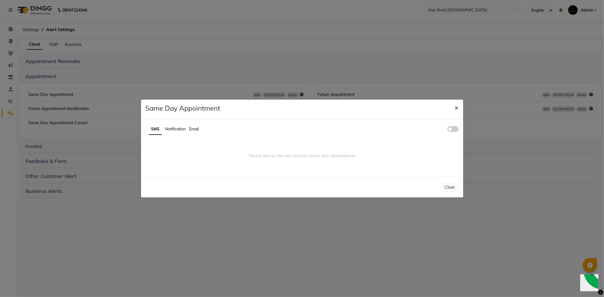
click at [457, 109] on span "×" at bounding box center [457, 107] width 4 height 8
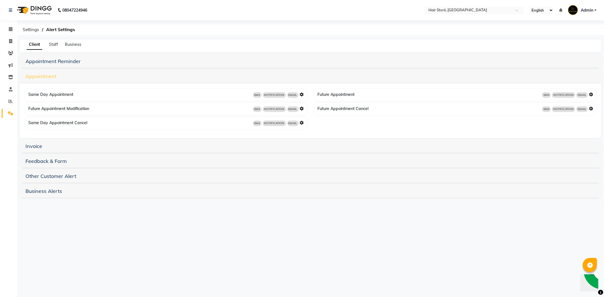
click at [51, 76] on link "Appointment" at bounding box center [40, 76] width 31 height 7
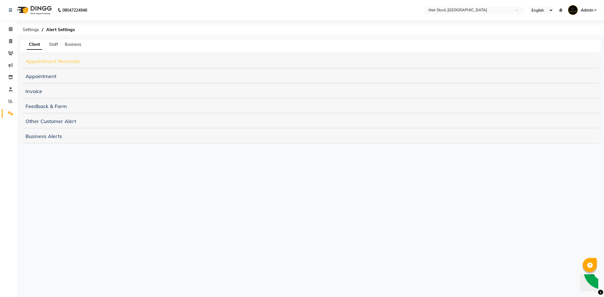
click at [69, 62] on link "Appointment Reminder" at bounding box center [52, 61] width 55 height 7
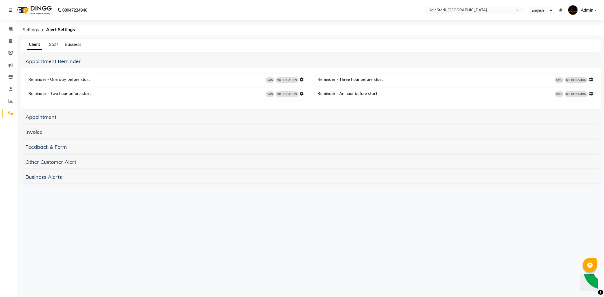
drag, startPoint x: 112, startPoint y: 237, endPoint x: 99, endPoint y: 220, distance: 21.8
click at [112, 236] on div "08047224946 Select Location × Hair Storii, Parasiya Road English ENGLISH Españo…" at bounding box center [302, 148] width 604 height 297
click at [10, 29] on icon at bounding box center [11, 29] width 4 height 4
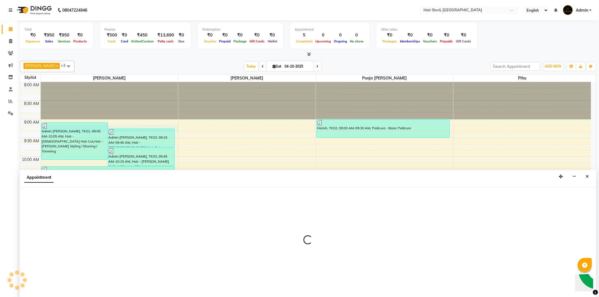
scroll to position [0, 0]
select select "51423"
select select "tentative"
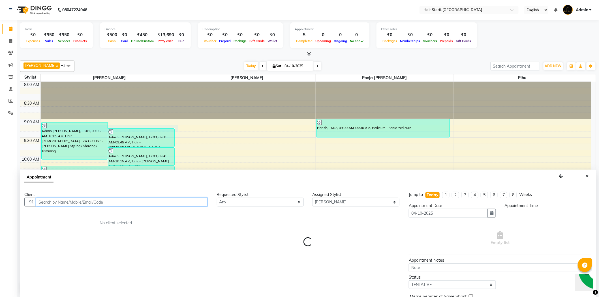
select select "555"
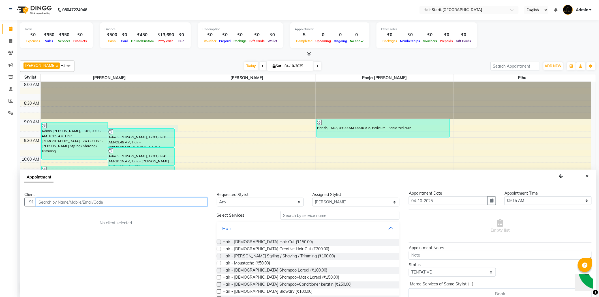
scroll to position [19, 0]
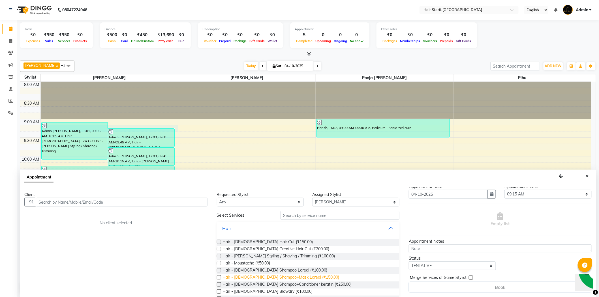
click at [273, 275] on span "Hair - [DEMOGRAPHIC_DATA] Shampoo+Mask Loreal (₹150.00)" at bounding box center [281, 278] width 117 height 7
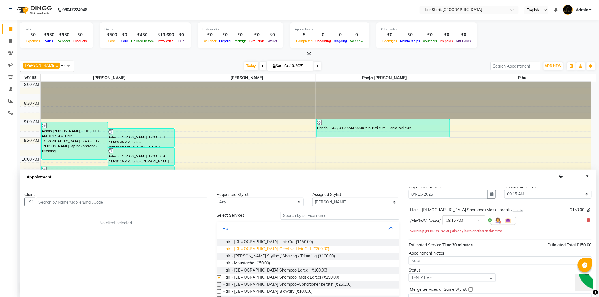
checkbox input "false"
click at [251, 250] on span "Hair - [DEMOGRAPHIC_DATA] Creative Hair Cut (₹200.00)" at bounding box center [276, 249] width 107 height 7
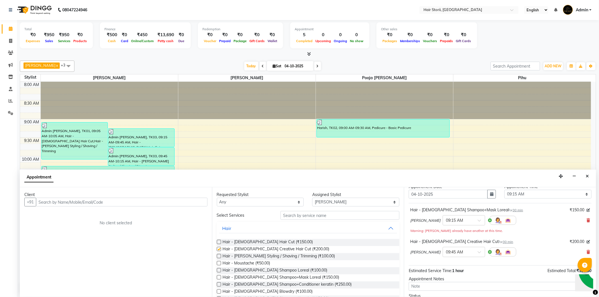
checkbox input "false"
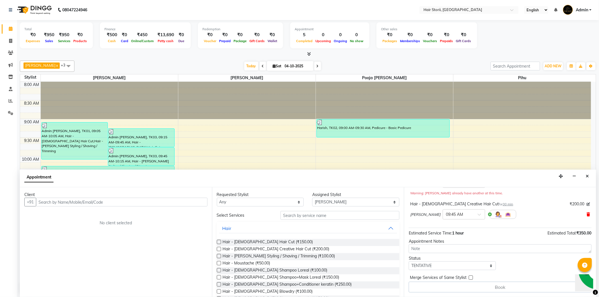
click at [587, 213] on icon at bounding box center [588, 215] width 3 height 4
click at [587, 208] on icon at bounding box center [588, 209] width 3 height 4
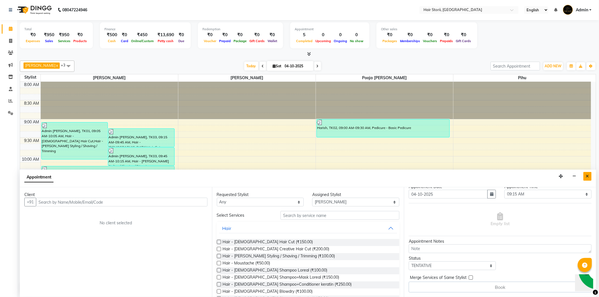
click at [586, 176] on button "Close" at bounding box center [588, 176] width 8 height 9
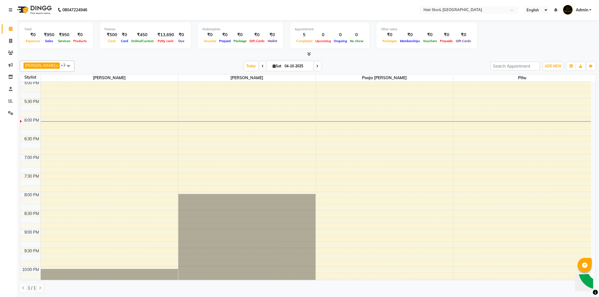
scroll to position [339, 0]
click at [10, 90] on icon at bounding box center [11, 89] width 4 height 4
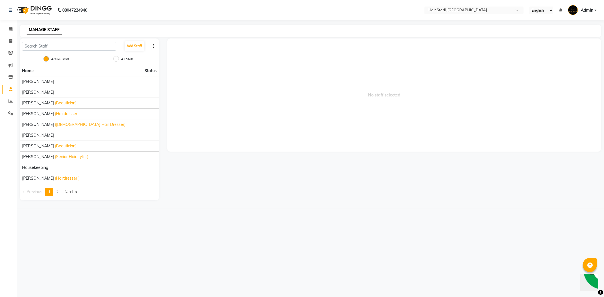
click at [70, 193] on link "Next page" at bounding box center [71, 192] width 18 height 8
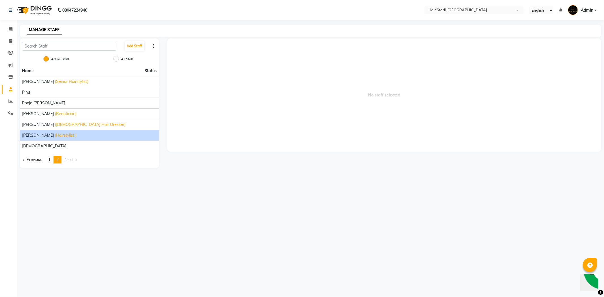
click at [39, 135] on span "[PERSON_NAME]" at bounding box center [38, 136] width 32 height 6
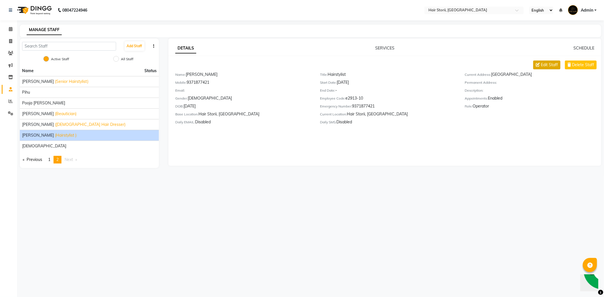
click at [543, 67] on span "Edit Staff" at bounding box center [549, 65] width 17 height 6
select select "[DEMOGRAPHIC_DATA]"
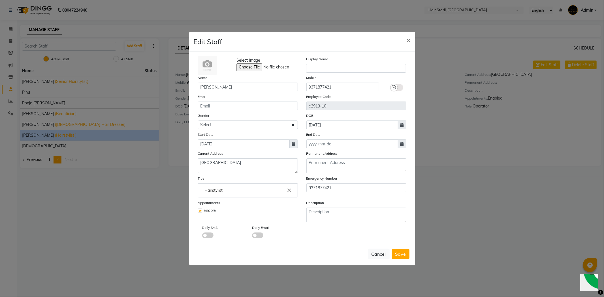
click at [449, 200] on ngb-modal-window "Edit Staff × Select Image Display Name Name [PERSON_NAME] Mobile [PHONE_NUMBER]…" at bounding box center [302, 148] width 604 height 297
click at [413, 40] on button "×" at bounding box center [408, 40] width 13 height 16
select select
checkbox input "false"
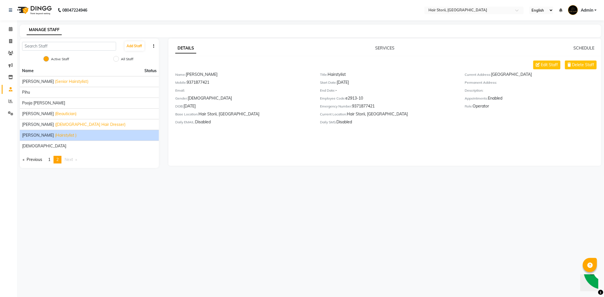
click at [9, 134] on div "Calendar Invoice Clients Marketing Inventory Staff Reports Settings Completed I…" at bounding box center [38, 152] width 76 height 273
click at [9, 29] on icon at bounding box center [11, 29] width 4 height 4
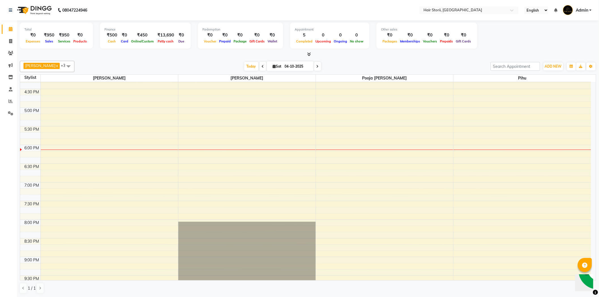
scroll to position [378, 0]
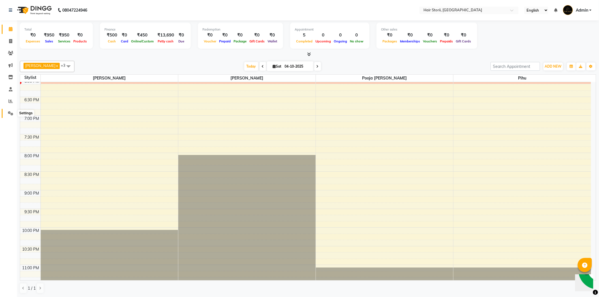
click at [10, 114] on icon at bounding box center [10, 113] width 5 height 4
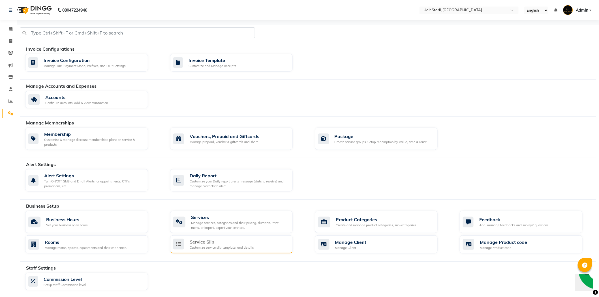
scroll to position [31, 0]
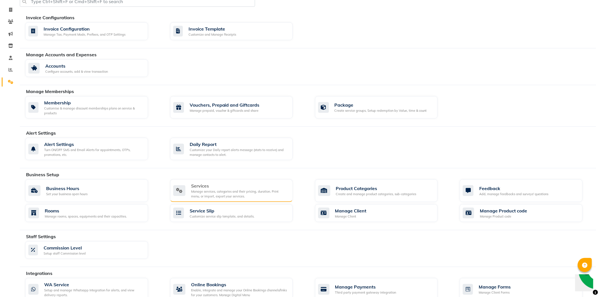
click at [250, 193] on div "Manage services, categories and their pricing, duration. Print menu, or import,…" at bounding box center [239, 194] width 97 height 9
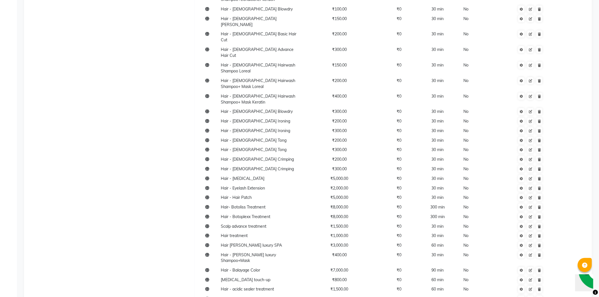
scroll to position [346, 0]
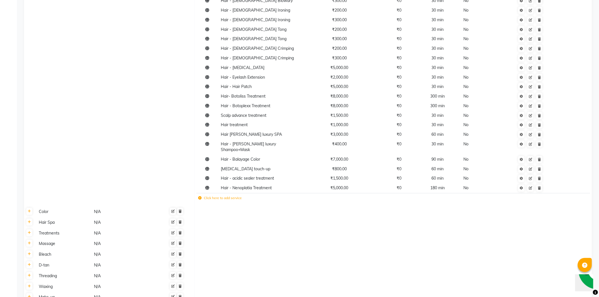
scroll to position [209, 0]
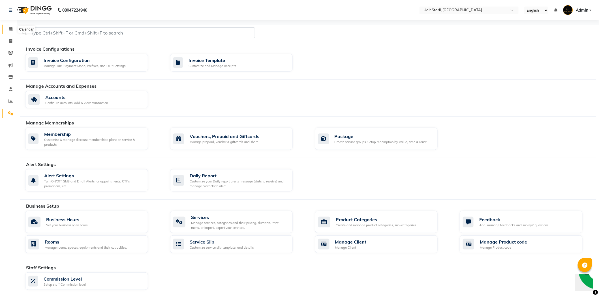
click at [12, 29] on icon at bounding box center [11, 29] width 4 height 4
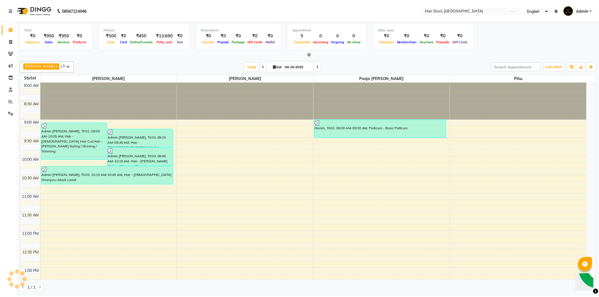
scroll to position [376, 0]
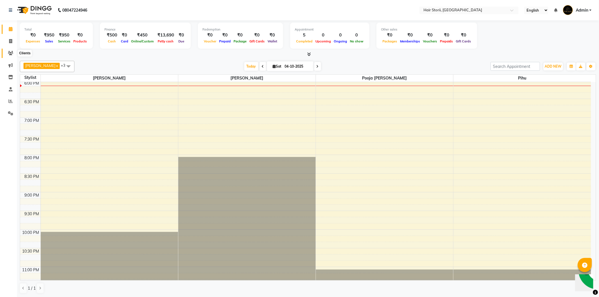
click at [10, 55] on icon at bounding box center [10, 53] width 5 height 4
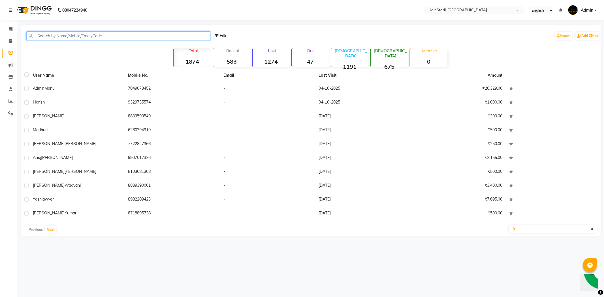
click at [75, 35] on input "text" at bounding box center [118, 35] width 184 height 9
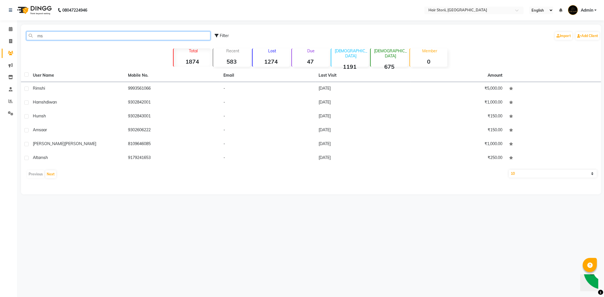
type input "m"
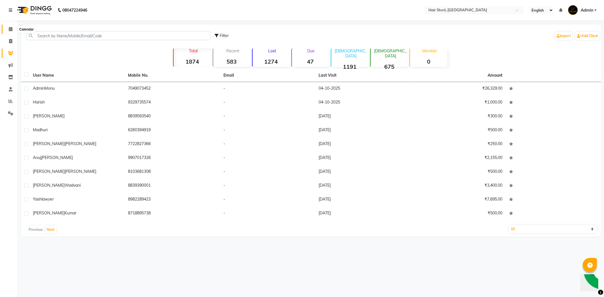
click at [10, 31] on icon at bounding box center [11, 29] width 4 height 4
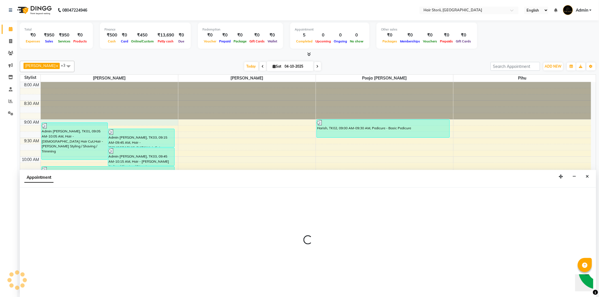
scroll to position [0, 0]
select select "51423"
select select "tentative"
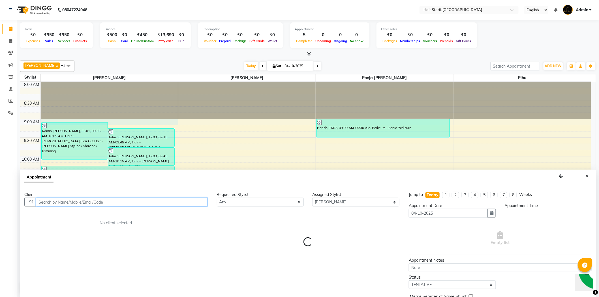
select select "540"
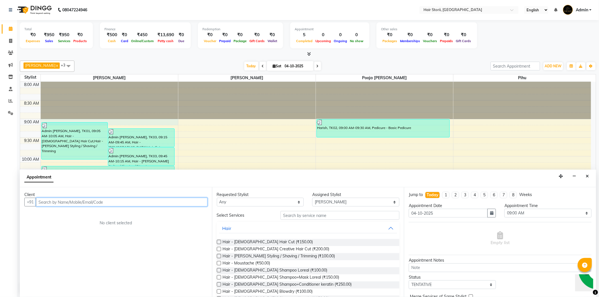
click at [98, 201] on input "text" at bounding box center [122, 202] width 172 height 9
click at [182, 205] on input "text" at bounding box center [122, 202] width 172 height 9
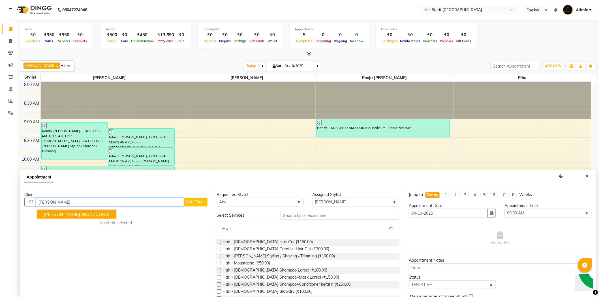
click at [87, 216] on ngb-highlight "9931711955" at bounding box center [95, 215] width 28 height 6
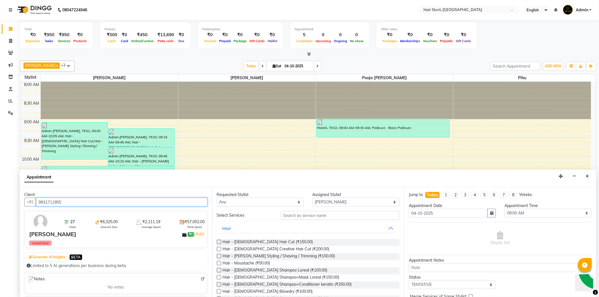
type input "9931711955"
click at [218, 243] on label at bounding box center [219, 242] width 4 height 4
click at [218, 243] on input "checkbox" at bounding box center [219, 243] width 4 height 4
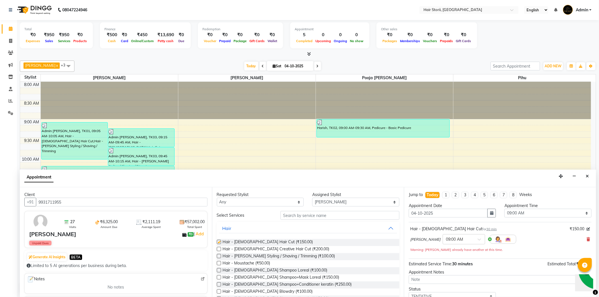
checkbox input "false"
click at [219, 256] on label at bounding box center [219, 256] width 4 height 4
click at [219, 256] on input "checkbox" at bounding box center [219, 257] width 4 height 4
checkbox input "false"
click at [220, 277] on label at bounding box center [219, 278] width 4 height 4
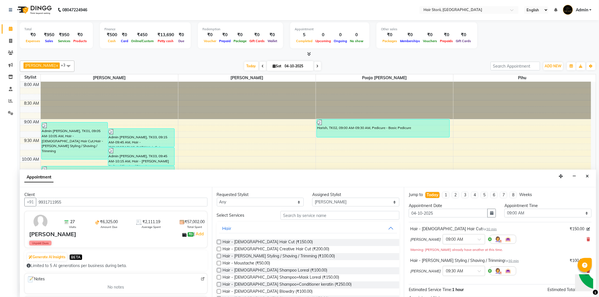
click at [220, 277] on input "checkbox" at bounding box center [219, 279] width 4 height 4
checkbox input "false"
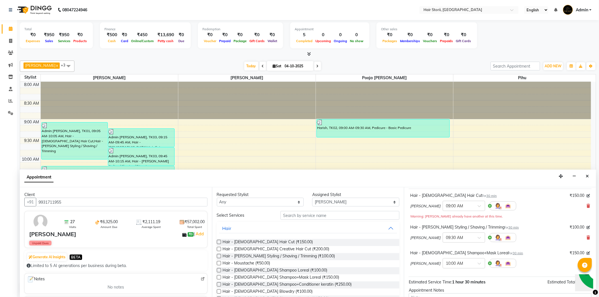
scroll to position [0, 0]
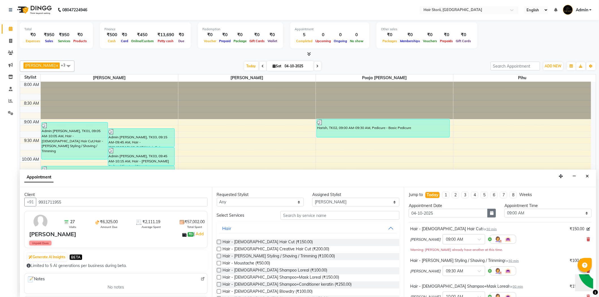
click at [490, 215] on icon "button" at bounding box center [491, 213] width 3 height 4
click at [413, 226] on div at bounding box center [414, 224] width 11 height 9
click at [415, 224] on div at bounding box center [414, 224] width 11 height 9
click at [414, 224] on div at bounding box center [414, 224] width 11 height 9
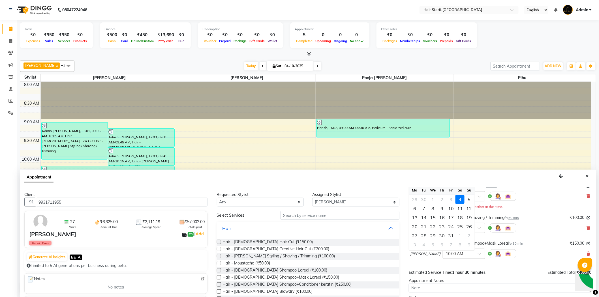
scroll to position [82, 0]
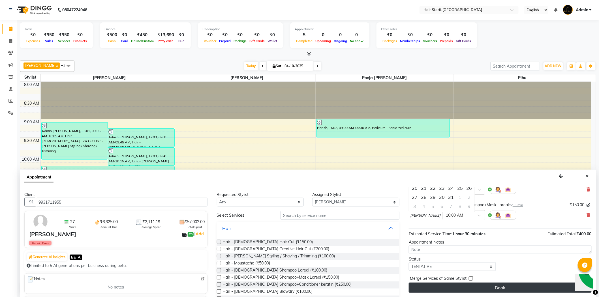
click at [479, 288] on button "Book" at bounding box center [500, 288] width 183 height 10
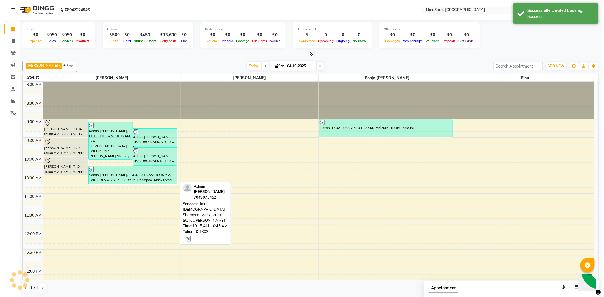
scroll to position [0, 0]
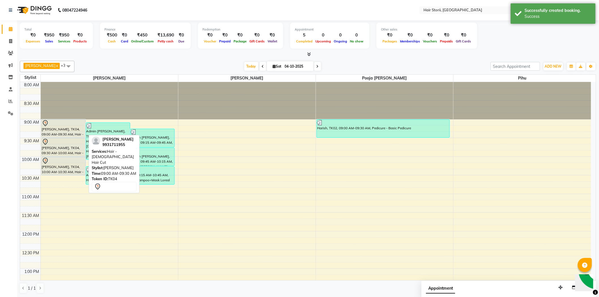
click at [71, 131] on div "[PERSON_NAME], TK04, 09:00 AM-09:30 AM, Hair - [DEMOGRAPHIC_DATA] Hair Cut" at bounding box center [64, 129] width 44 height 18
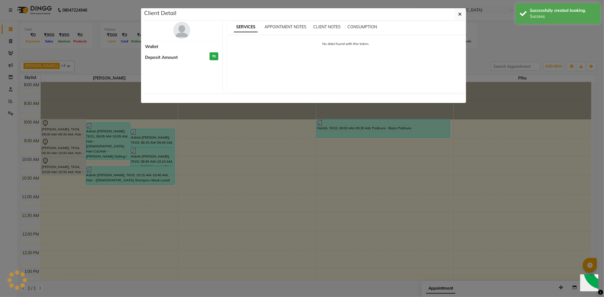
select select "7"
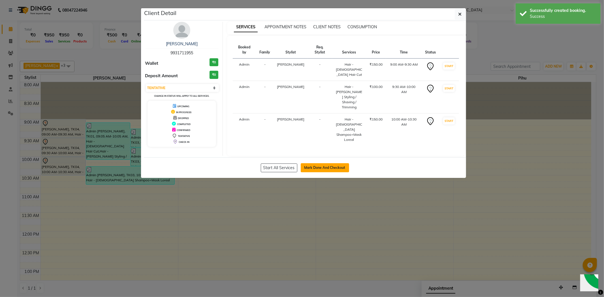
click at [318, 163] on button "Mark Done And Checkout" at bounding box center [325, 167] width 48 height 9
select select "service"
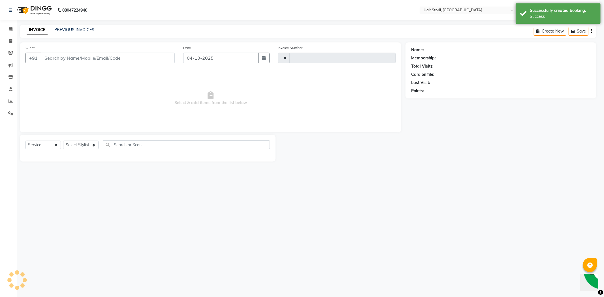
type input "2201"
select select "6638"
click at [265, 60] on button "button" at bounding box center [265, 58] width 11 height 11
type input "9931711955"
select select "51423"
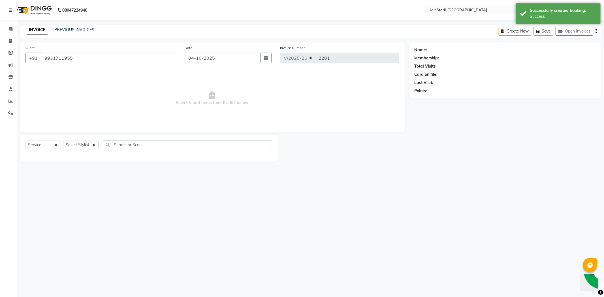
select select "10"
select select "2025"
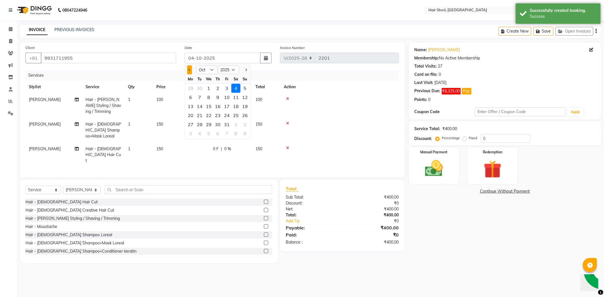
click at [189, 69] on span "Previous month" at bounding box center [190, 70] width 2 height 2
select select "9"
click at [192, 128] on div "29" at bounding box center [190, 124] width 9 height 9
type input "29-09-2025"
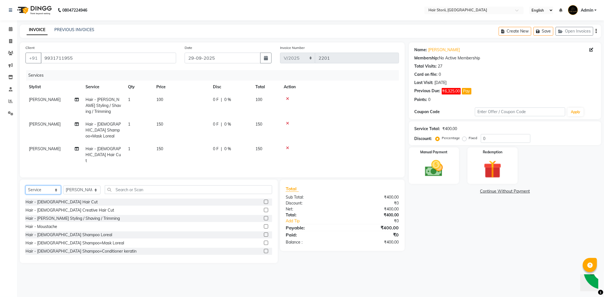
click at [38, 186] on select "Select Service Product Membership Package Voucher Prepaid Gift Card" at bounding box center [42, 190] width 35 height 9
select select "product"
click at [25, 186] on select "Select Service Product Membership Package Voucher Prepaid Gift Card" at bounding box center [42, 190] width 35 height 9
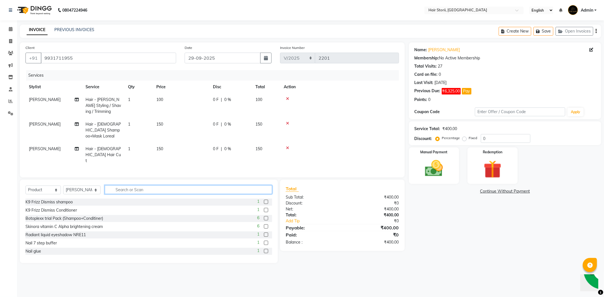
click at [126, 186] on input "text" at bounding box center [188, 190] width 167 height 9
type input "infor"
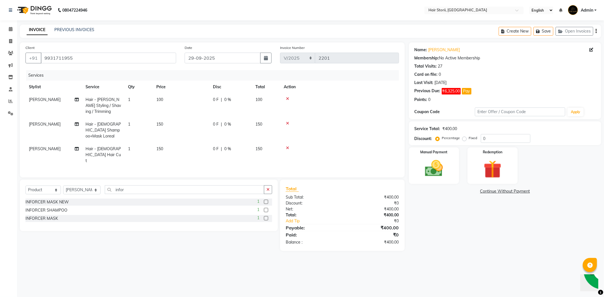
click at [266, 200] on label at bounding box center [266, 202] width 4 height 4
click at [266, 201] on input "checkbox" at bounding box center [266, 203] width 4 height 4
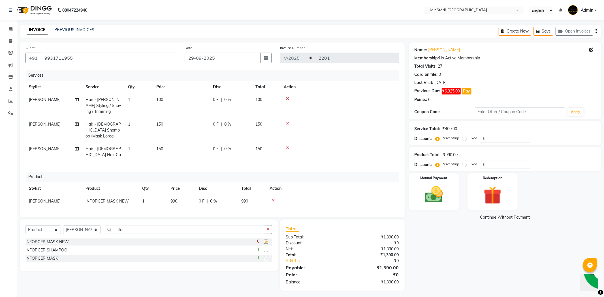
checkbox input "false"
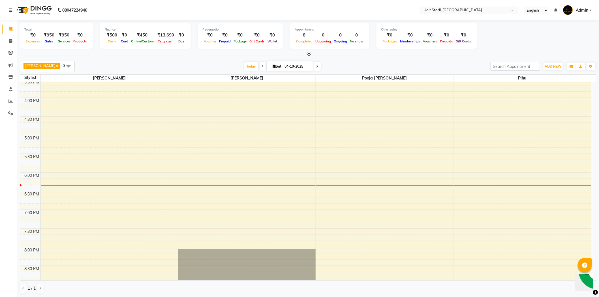
scroll to position [346, 0]
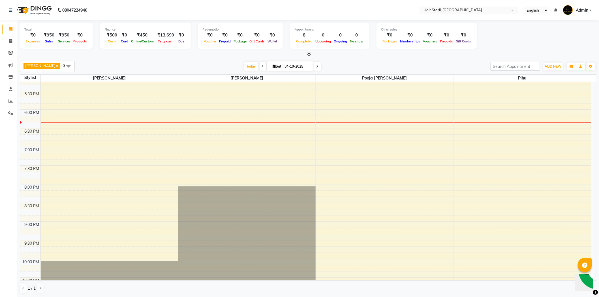
click at [146, 127] on div "8:00 AM 8:30 AM 9:00 AM 9:30 AM 10:00 AM 10:30 AM 11:00 AM 11:30 AM 12:00 PM 12…" at bounding box center [305, 35] width 571 height 598
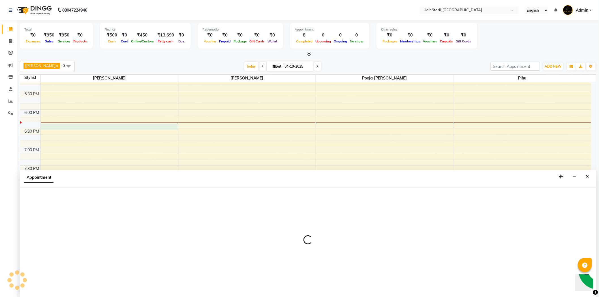
scroll to position [0, 0]
select select "51423"
select select "1095"
select select "tentative"
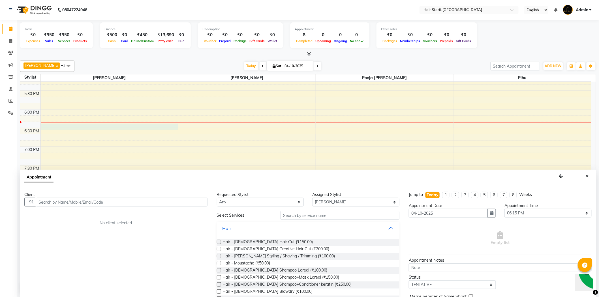
click at [126, 202] on input "text" at bounding box center [122, 202] width 172 height 9
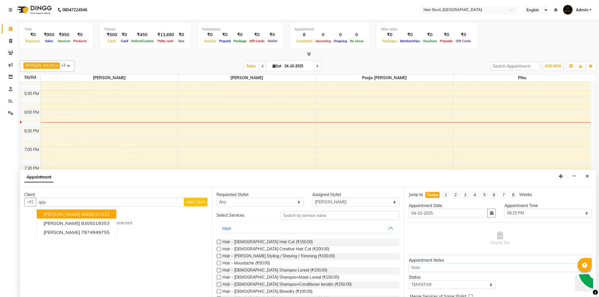
click at [81, 216] on ngb-highlight "9868253323" at bounding box center [95, 215] width 28 height 6
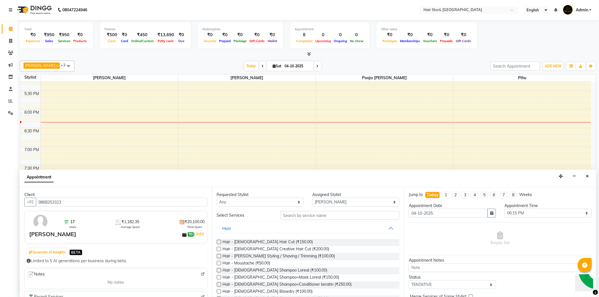
type input "9868253323"
drag, startPoint x: 218, startPoint y: 241, endPoint x: 219, endPoint y: 245, distance: 4.3
click at [219, 243] on label at bounding box center [219, 242] width 4 height 4
click at [219, 243] on input "checkbox" at bounding box center [219, 243] width 4 height 4
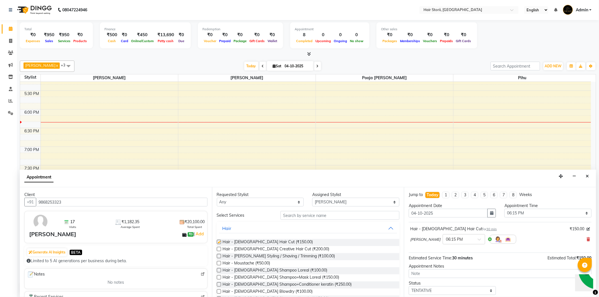
checkbox input "false"
drag, startPoint x: 69, startPoint y: 203, endPoint x: 39, endPoint y: 205, distance: 29.8
click at [39, 205] on input "9868253323" at bounding box center [122, 202] width 172 height 9
click at [11, 53] on icon at bounding box center [10, 53] width 5 height 4
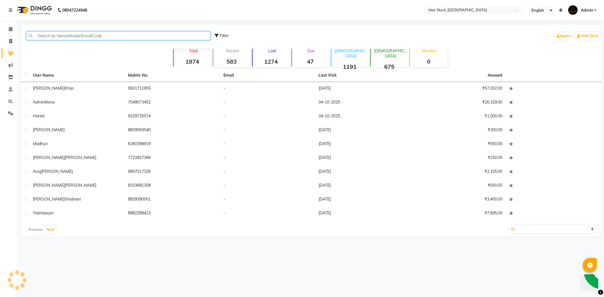
click at [71, 40] on input "text" at bounding box center [118, 35] width 184 height 9
paste input "9868253323"
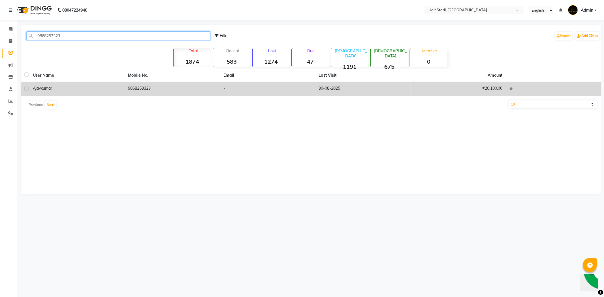
type input "9868253323"
click at [82, 91] on div "ajay kumar" at bounding box center [77, 89] width 89 height 6
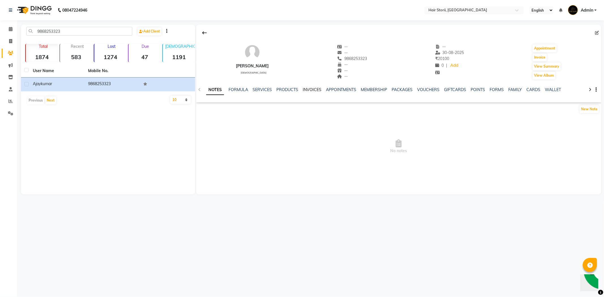
click at [305, 89] on link "INVOICES" at bounding box center [312, 89] width 19 height 5
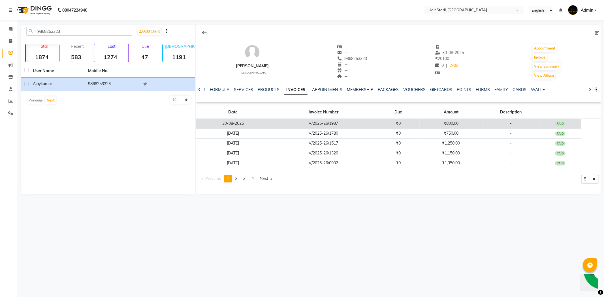
click at [313, 124] on td "V/2025-26/1937" at bounding box center [323, 124] width 107 height 10
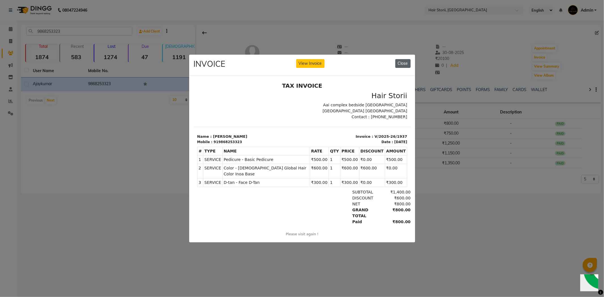
click at [403, 63] on button "Close" at bounding box center [402, 63] width 15 height 9
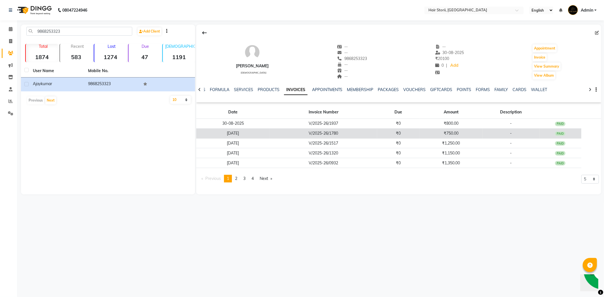
click at [363, 138] on td "V/2025-26/1780" at bounding box center [323, 134] width 107 height 10
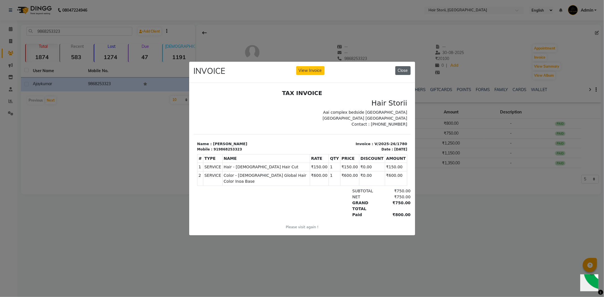
click at [403, 69] on button "Close" at bounding box center [402, 70] width 15 height 9
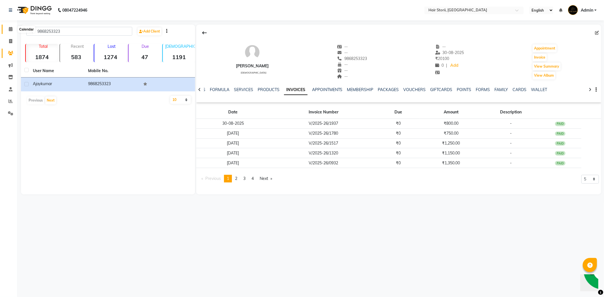
click at [12, 31] on icon at bounding box center [11, 29] width 4 height 4
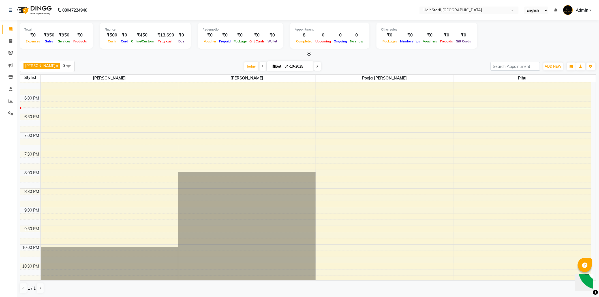
scroll to position [346, 0]
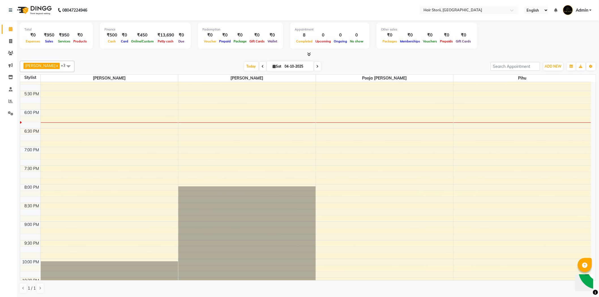
click at [126, 110] on div "8:00 AM 8:30 AM 9:00 AM 9:30 AM 10:00 AM 10:30 AM 11:00 AM 11:30 AM 12:00 PM 12…" at bounding box center [305, 35] width 571 height 598
select select "51423"
select select "tentative"
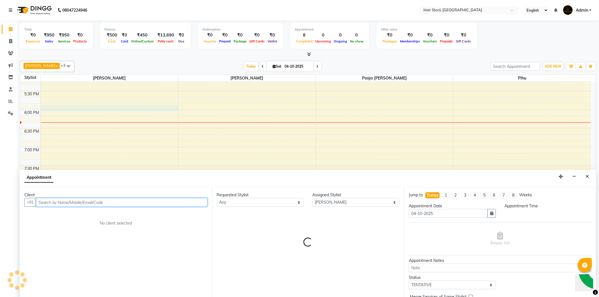
select select "1065"
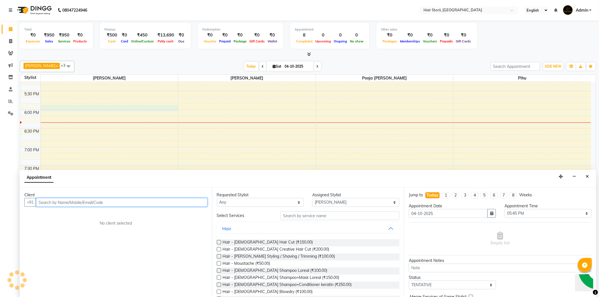
scroll to position [0, 0]
click at [121, 201] on input "text" at bounding box center [122, 202] width 172 height 9
type input "a"
paste input "9868253323"
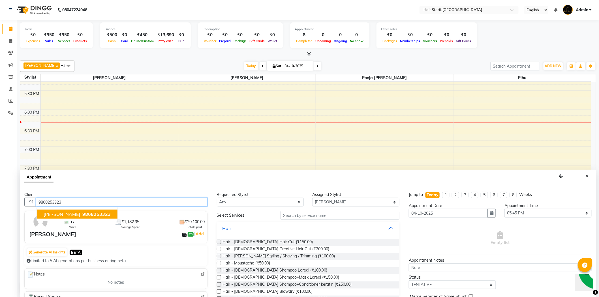
click at [86, 215] on span "9868253323" at bounding box center [96, 215] width 28 height 6
type input "9868253323"
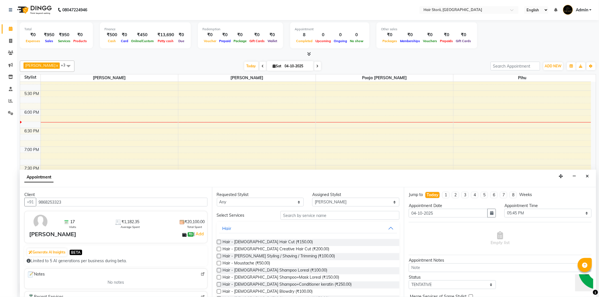
click at [219, 242] on label at bounding box center [219, 242] width 4 height 4
click at [219, 242] on input "checkbox" at bounding box center [219, 243] width 4 height 4
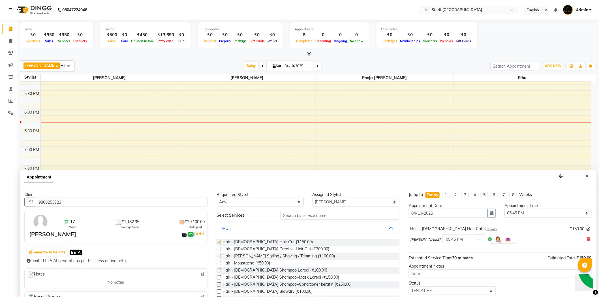
checkbox input "false"
click at [284, 215] on input "text" at bounding box center [340, 215] width 119 height 9
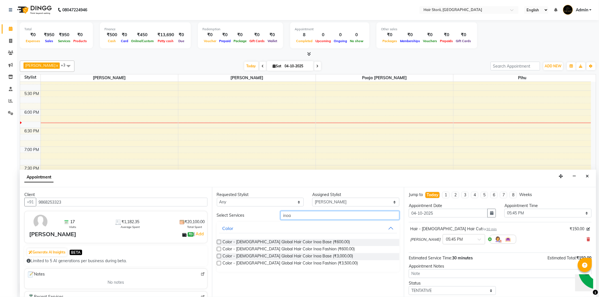
type input "inoa"
click at [217, 242] on label at bounding box center [219, 242] width 4 height 4
click at [217, 242] on input "checkbox" at bounding box center [219, 243] width 4 height 4
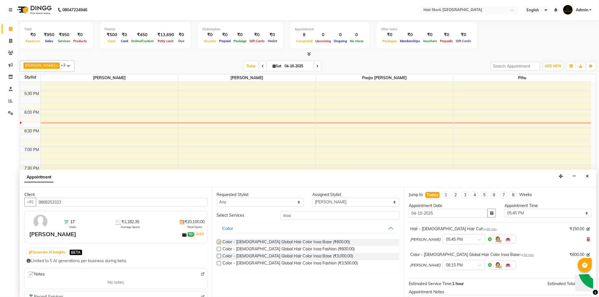
checkbox input "false"
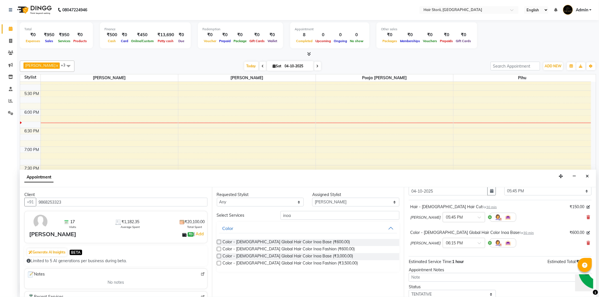
scroll to position [50, 0]
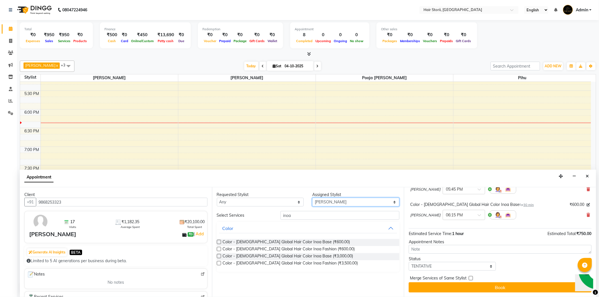
click at [354, 205] on select "Select [PERSON_NAME] [PERSON_NAME] [PERSON_NAME] [PERSON_NAME] [PERSON_NAME] ho…" at bounding box center [355, 202] width 87 height 9
select select "81008"
click at [312, 198] on select "Select [PERSON_NAME] [PERSON_NAME] [PERSON_NAME] [PERSON_NAME] [PERSON_NAME] ho…" at bounding box center [355, 202] width 87 height 9
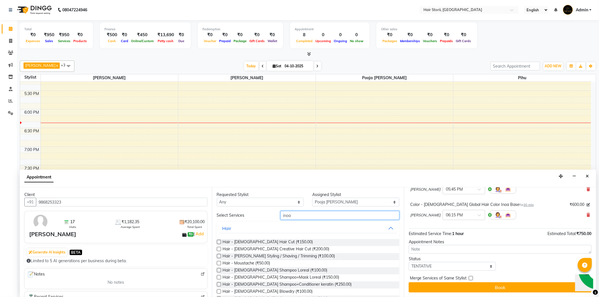
drag, startPoint x: 330, startPoint y: 217, endPoint x: 328, endPoint y: 214, distance: 3.7
click at [329, 217] on input "inoa" at bounding box center [340, 215] width 119 height 9
type input "i"
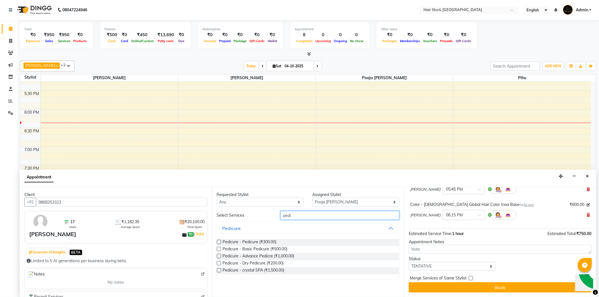
type input "pedi"
click at [219, 250] on label at bounding box center [219, 249] width 4 height 4
click at [219, 250] on input "checkbox" at bounding box center [219, 250] width 4 height 4
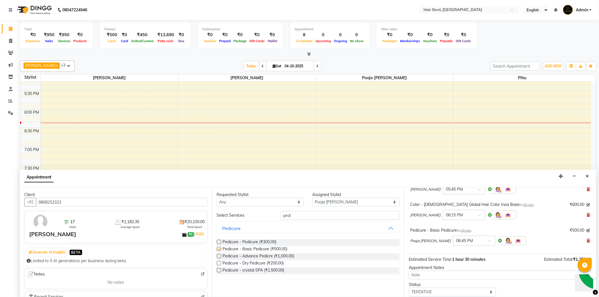
checkbox input "false"
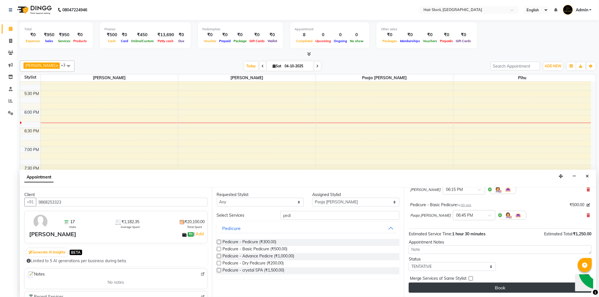
click at [475, 291] on button "Book" at bounding box center [500, 288] width 183 height 10
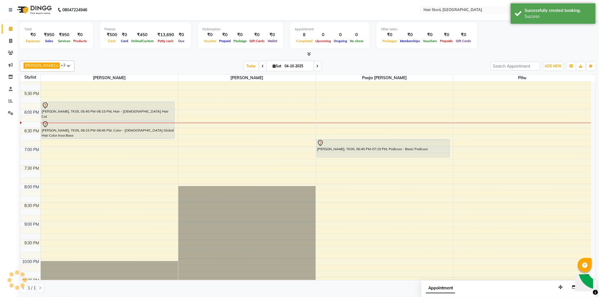
scroll to position [0, 0]
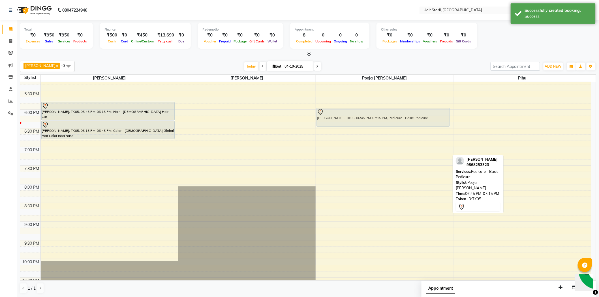
drag, startPoint x: 338, startPoint y: 148, endPoint x: 333, endPoint y: 117, distance: 31.2
click at [333, 117] on div "Harish, TK02, 09:00 AM-09:30 AM, Pedicure - Basic Pedicure ajay kumar, TK05, 06…" at bounding box center [384, 35] width 137 height 598
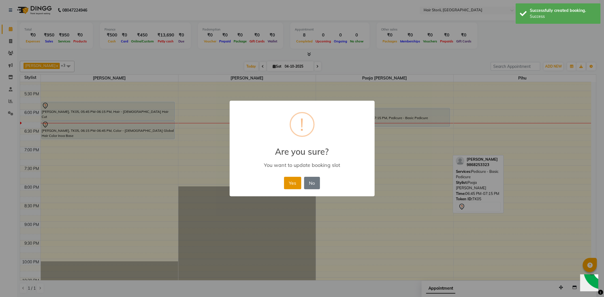
click at [295, 185] on button "Yes" at bounding box center [292, 183] width 17 height 12
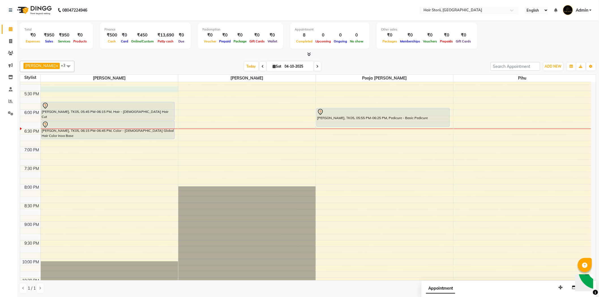
click at [171, 88] on div "8:00 AM 8:30 AM 9:00 AM 9:30 AM 10:00 AM 10:30 AM 11:00 AM 11:30 AM 12:00 PM 12…" at bounding box center [305, 35] width 571 height 598
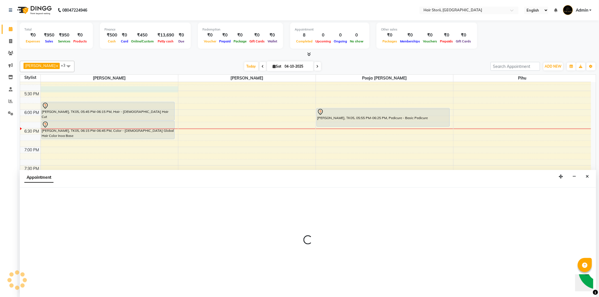
scroll to position [0, 0]
select select "51423"
select select "1035"
select select "tentative"
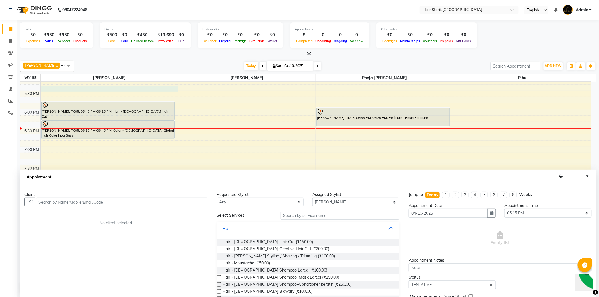
click at [218, 242] on label at bounding box center [219, 242] width 4 height 4
click at [218, 242] on input "checkbox" at bounding box center [219, 243] width 4 height 4
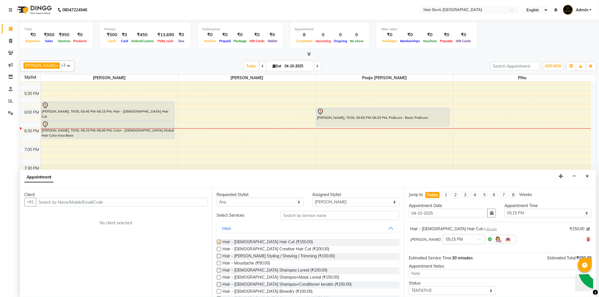
checkbox input "false"
click at [220, 256] on label at bounding box center [219, 256] width 4 height 4
click at [220, 256] on input "checkbox" at bounding box center [219, 257] width 4 height 4
checkbox input "false"
click at [218, 279] on label at bounding box center [219, 278] width 4 height 4
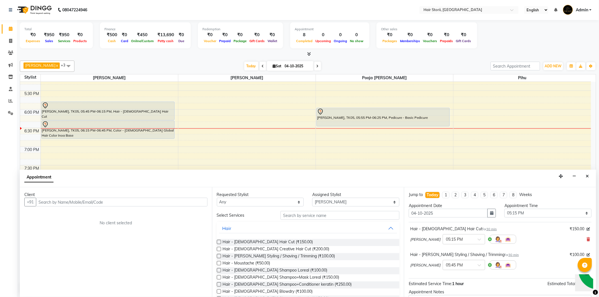
click at [218, 279] on input "checkbox" at bounding box center [219, 279] width 4 height 4
checkbox input "false"
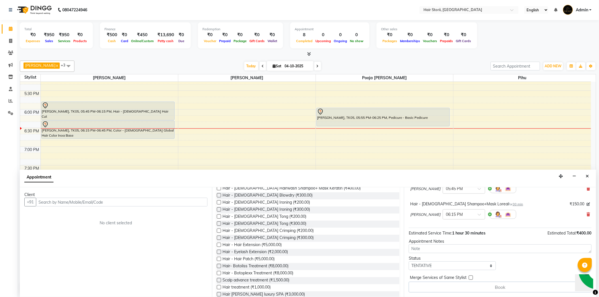
scroll to position [126, 0]
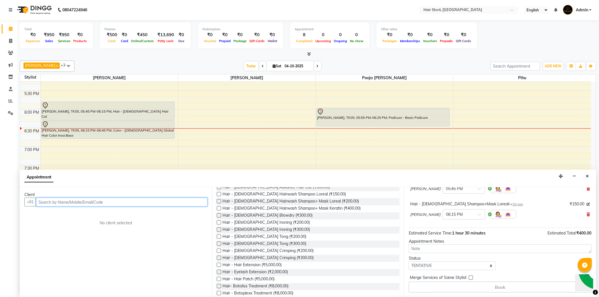
click at [76, 203] on input "text" at bounding box center [122, 202] width 172 height 9
click at [72, 206] on input "text" at bounding box center [122, 202] width 172 height 9
drag, startPoint x: 72, startPoint y: 206, endPoint x: 78, endPoint y: 203, distance: 6.4
click at [73, 205] on input "text" at bounding box center [122, 202] width 172 height 9
drag, startPoint x: 67, startPoint y: 203, endPoint x: 39, endPoint y: 206, distance: 28.8
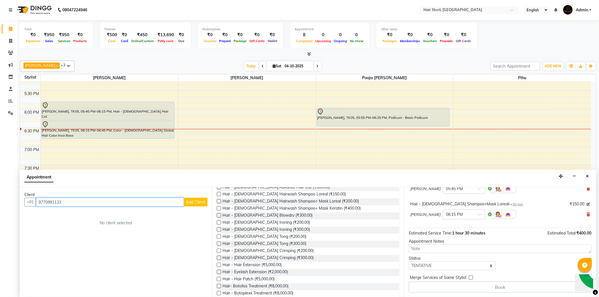
click at [39, 206] on input "9770991133" at bounding box center [110, 202] width 148 height 9
type input "9770991133"
click at [198, 202] on span "Add Client" at bounding box center [195, 202] width 19 height 5
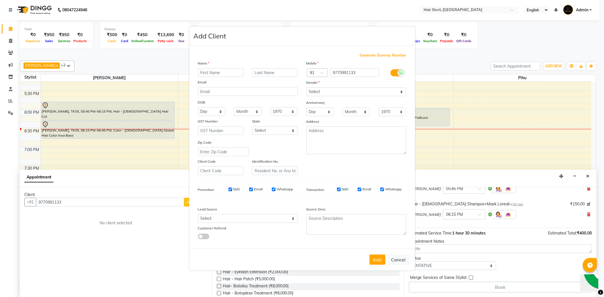
click at [272, 190] on input "Whatsapp" at bounding box center [274, 190] width 4 height 4
checkbox input "false"
click at [257, 189] on label "Email" at bounding box center [258, 189] width 9 height 5
click at [253, 189] on input "Email" at bounding box center [251, 190] width 4 height 4
checkbox input "false"
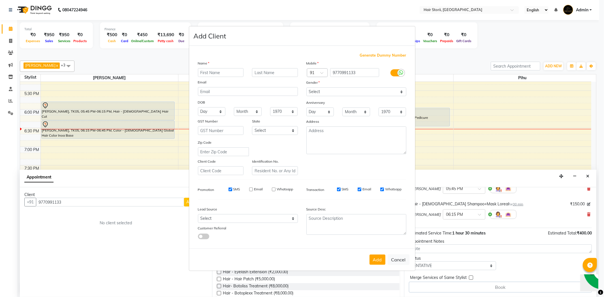
click at [237, 190] on label "SMS" at bounding box center [236, 189] width 7 height 5
click at [232, 190] on input "SMS" at bounding box center [231, 190] width 4 height 4
checkbox input "false"
click at [363, 189] on label "Email" at bounding box center [367, 189] width 9 height 5
click at [361, 189] on input "Email" at bounding box center [360, 190] width 4 height 4
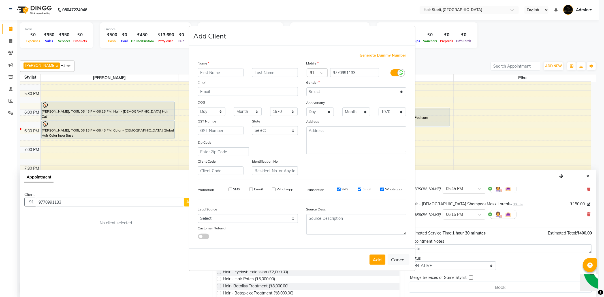
checkbox input "false"
click at [390, 189] on label "Whatsapp" at bounding box center [393, 189] width 16 height 5
click at [384, 189] on input "Whatsapp" at bounding box center [382, 190] width 4 height 4
checkbox input "false"
click at [220, 70] on input "text" at bounding box center [221, 72] width 46 height 9
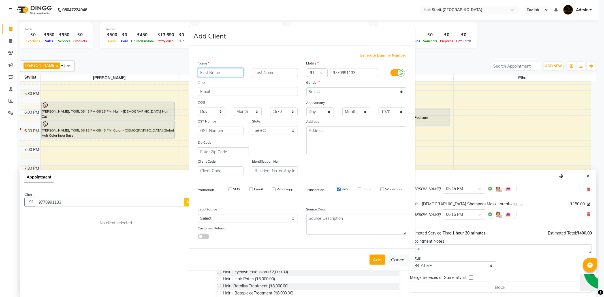
paste input "9770991133"
type input "9770991133ivek"
drag, startPoint x: 236, startPoint y: 72, endPoint x: 200, endPoint y: 73, distance: 36.0
click at [200, 73] on input "9770991133ivek" at bounding box center [221, 72] width 46 height 9
type input "Vivek"
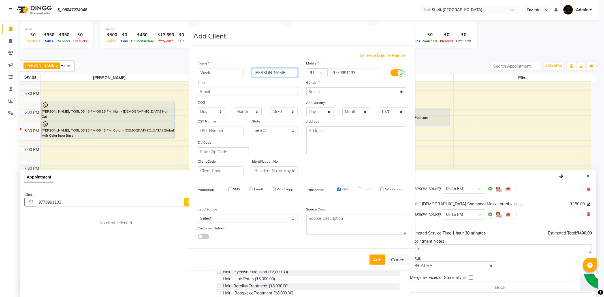
type input "Nagotiya"
click at [348, 92] on select "Select Male Female Other Prefer Not To Say" at bounding box center [357, 92] width 100 height 9
select select "male"
click at [307, 88] on select "Select Male Female Other Prefer Not To Say" at bounding box center [357, 92] width 100 height 9
click at [378, 260] on button "Add" at bounding box center [378, 260] width 16 height 10
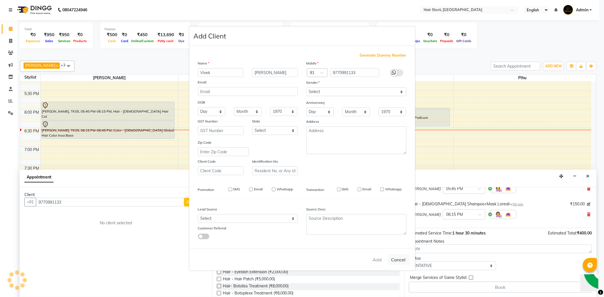
select select
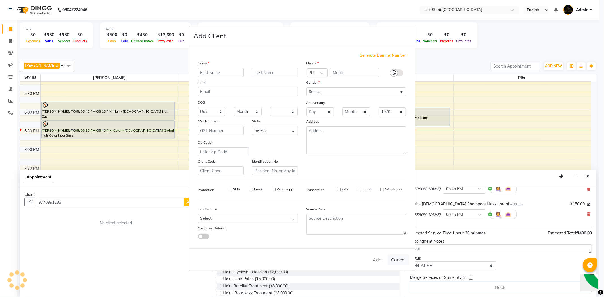
select select
checkbox input "false"
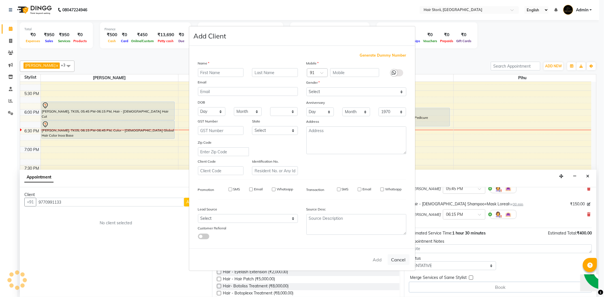
checkbox input "false"
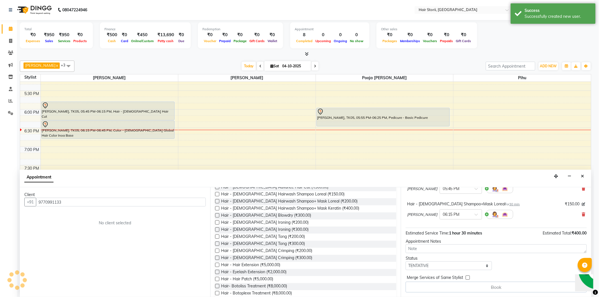
scroll to position [76, 0]
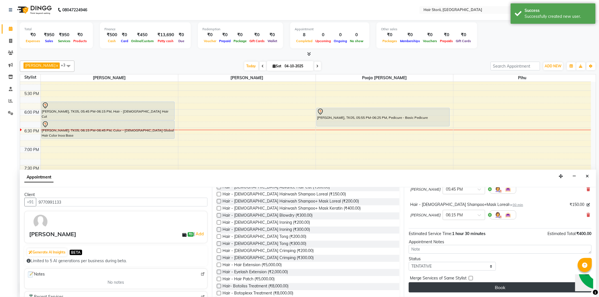
click at [465, 286] on button "Book" at bounding box center [500, 288] width 183 height 10
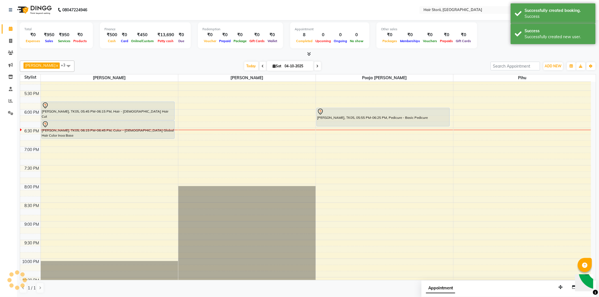
scroll to position [0, 0]
